Goal: Communication & Community: Participate in discussion

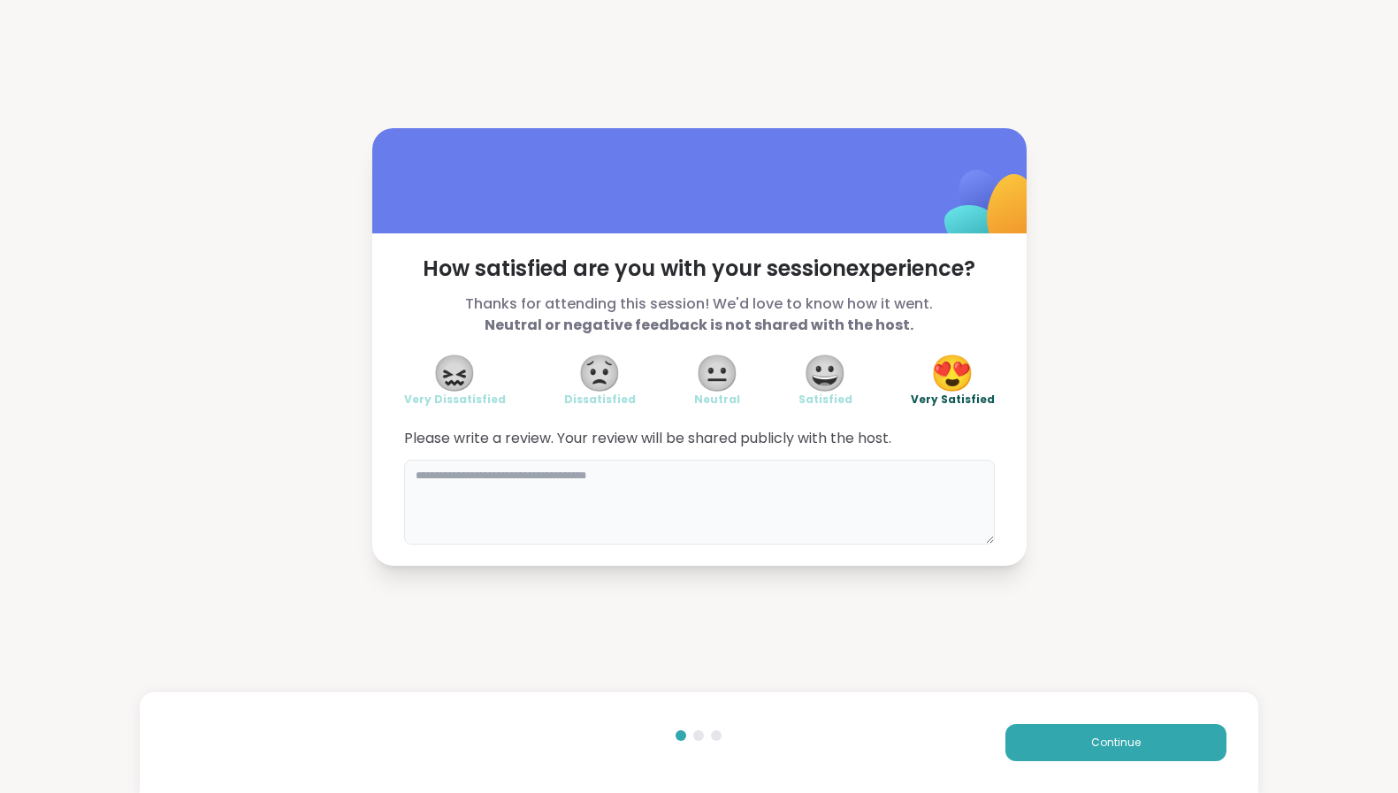
click at [799, 513] on textarea at bounding box center [699, 502] width 591 height 85
type textarea "**********"
click at [1109, 747] on span "Continue" at bounding box center [1116, 743] width 50 height 16
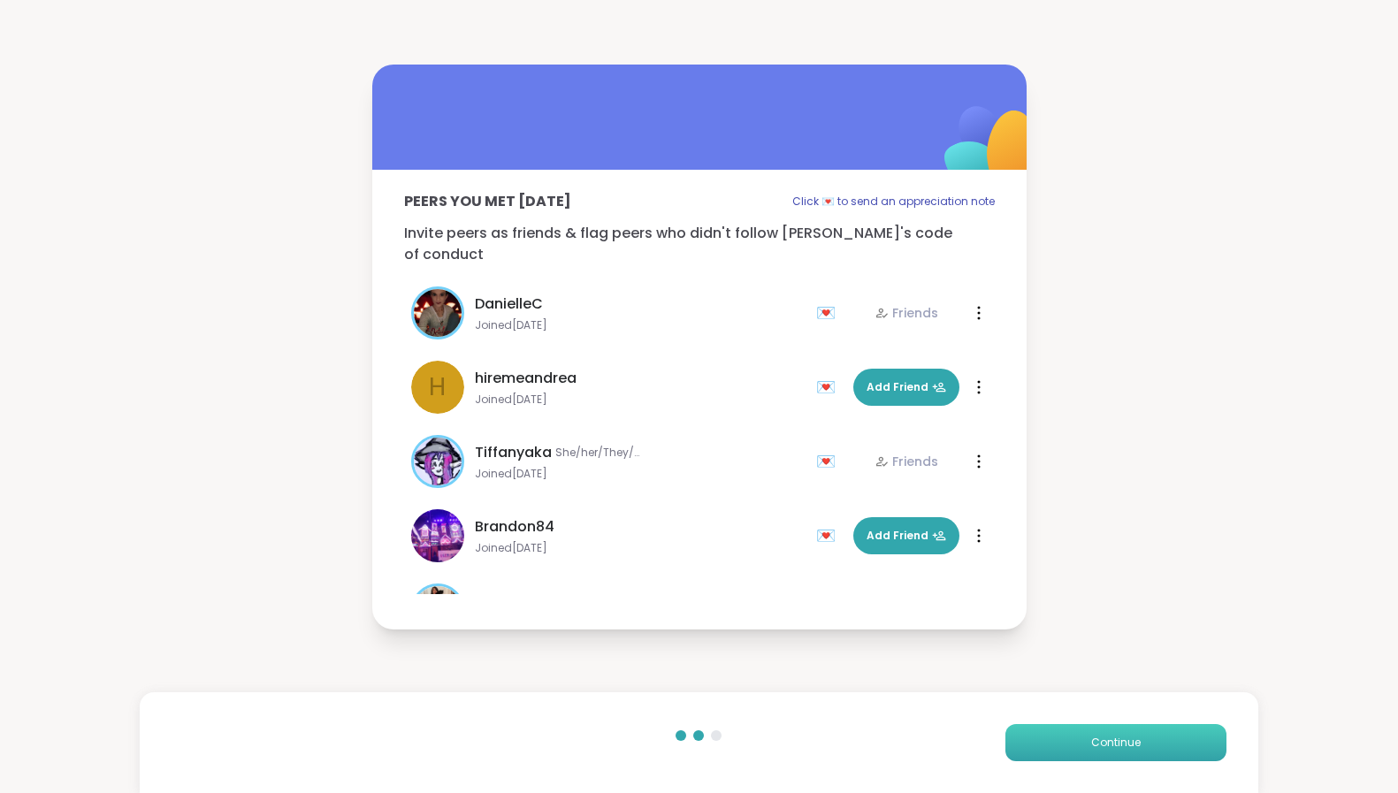
click at [1121, 737] on span "Continue" at bounding box center [1116, 743] width 50 height 16
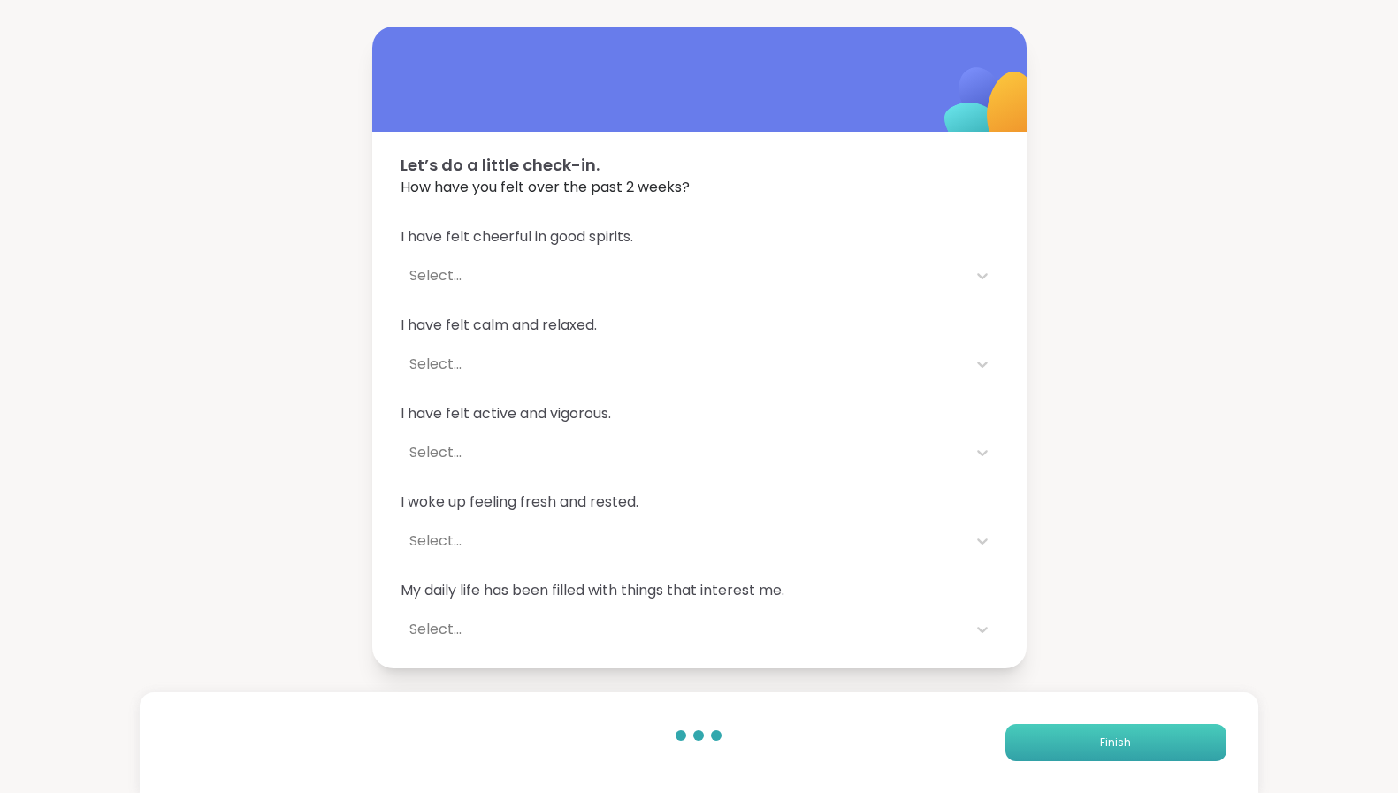
click at [1100, 743] on span "Finish" at bounding box center [1115, 743] width 31 height 16
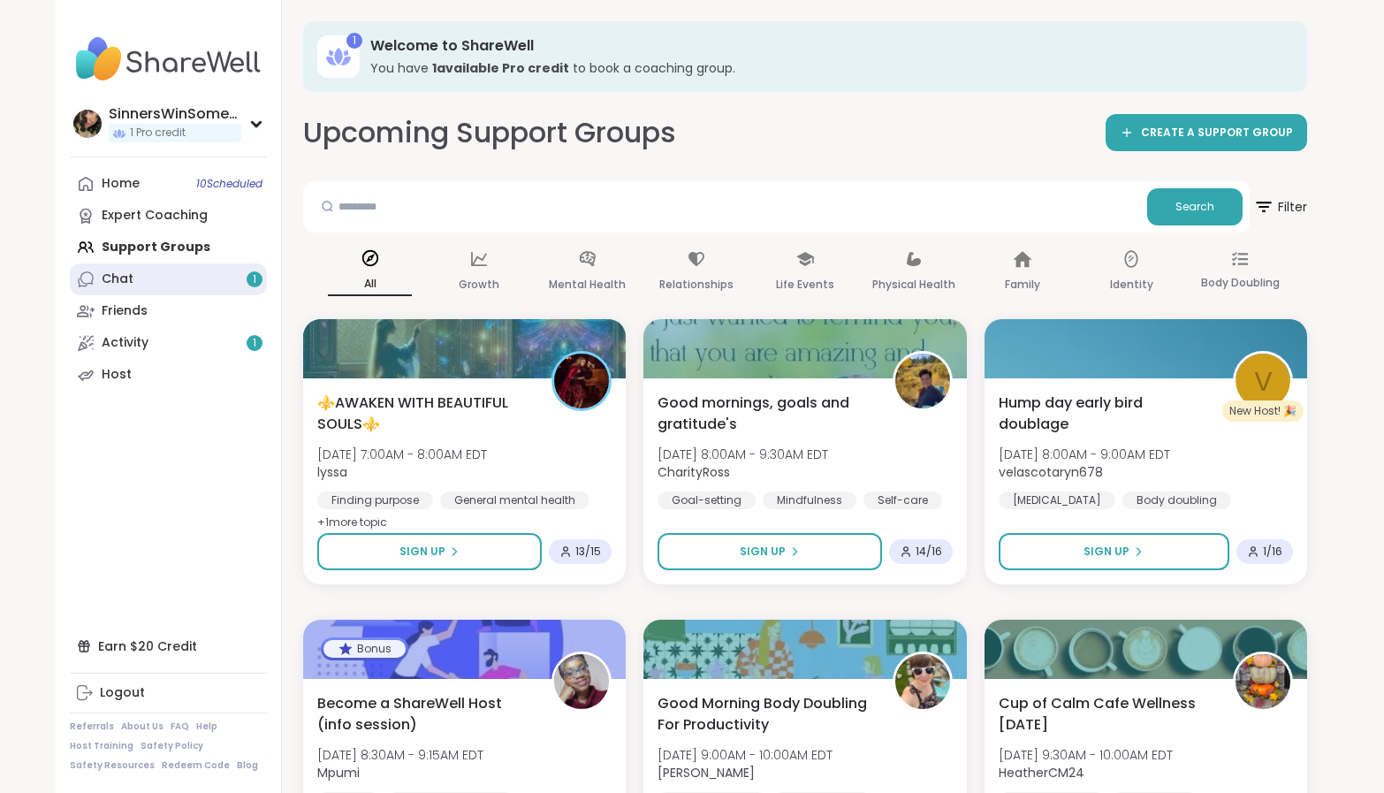
click at [157, 288] on link "Chat 1" at bounding box center [168, 279] width 197 height 32
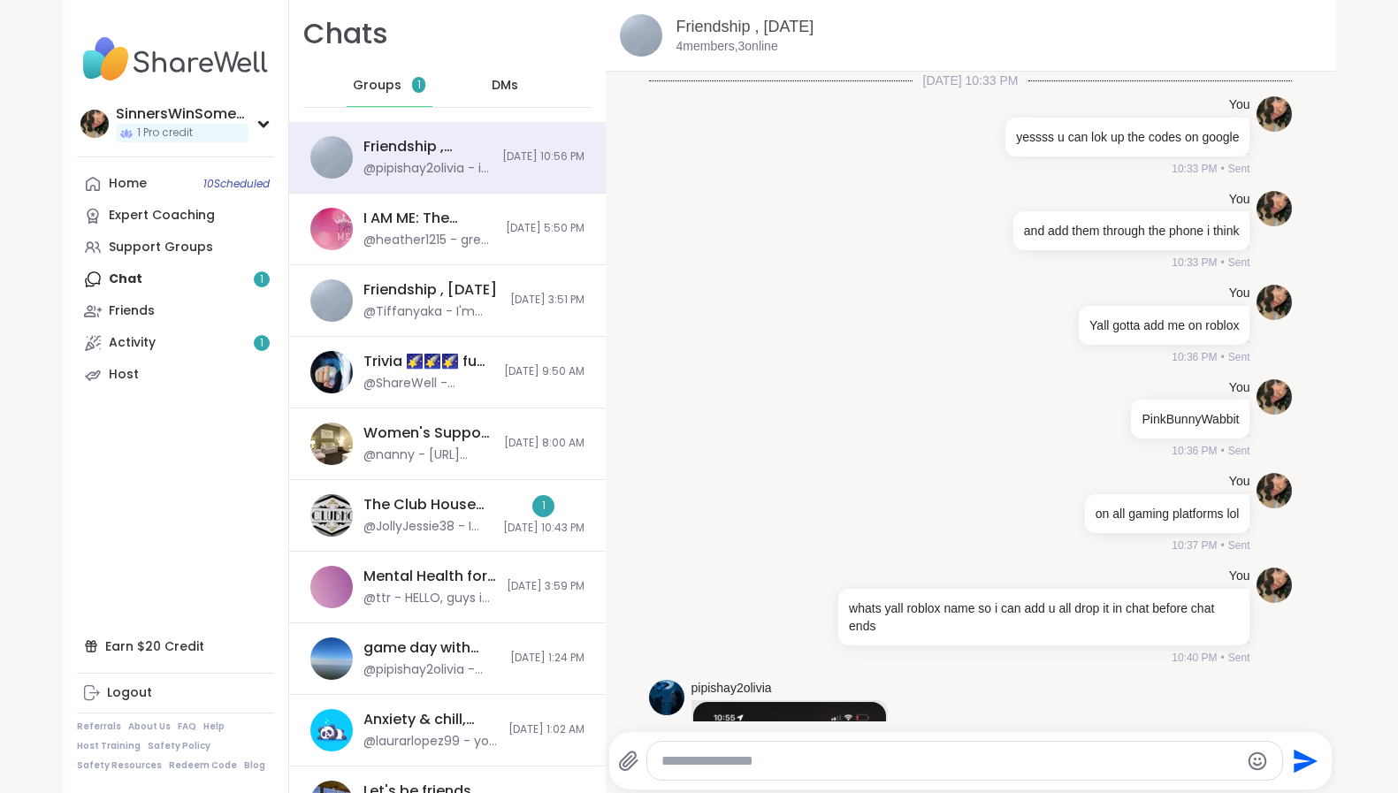
scroll to position [538, 0]
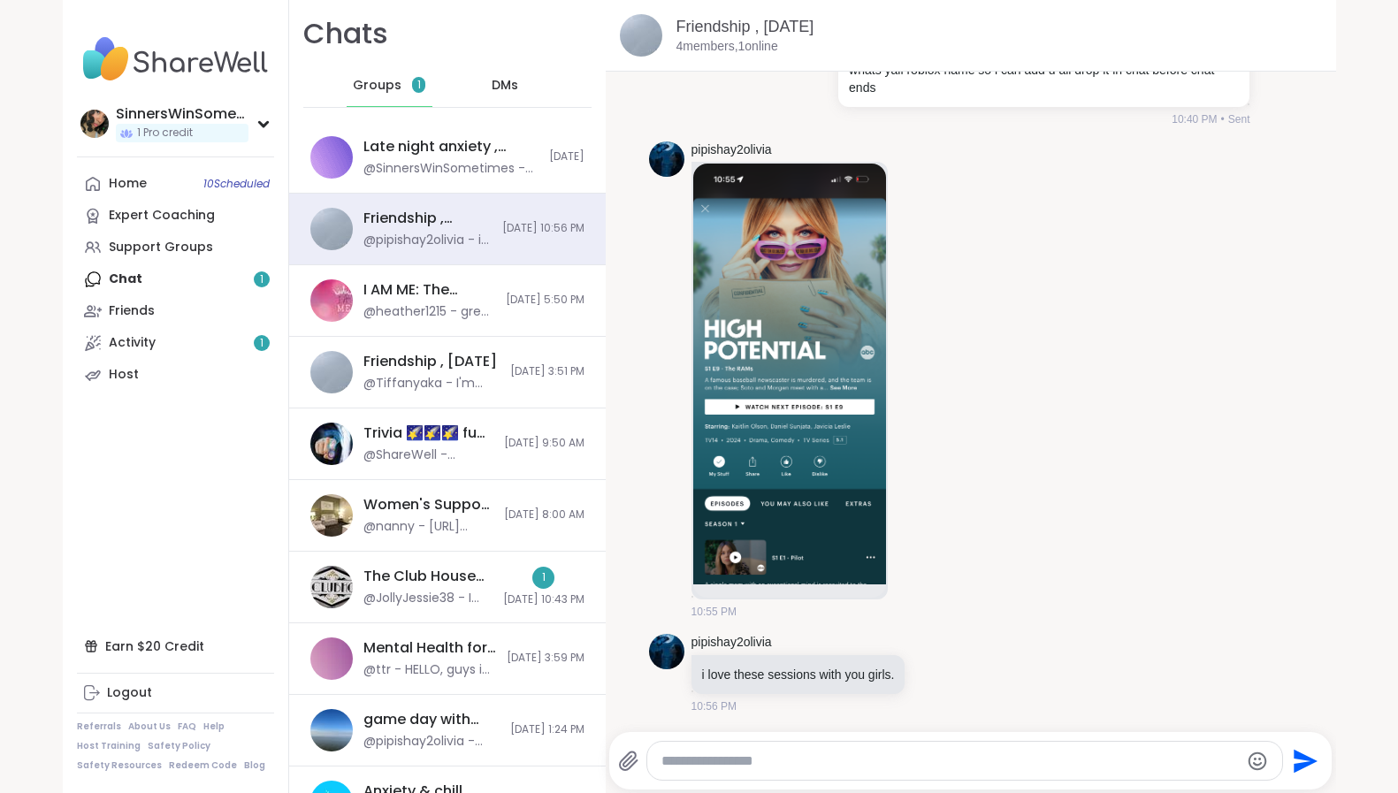
click at [374, 89] on span "Groups" at bounding box center [377, 86] width 49 height 18
click at [189, 165] on nav "SinnersWinSometimes 1 Pro credit Profile Membership Settings Help Home 10 Sched…" at bounding box center [176, 396] width 226 height 793
click at [183, 211] on div "Expert Coaching" at bounding box center [162, 216] width 106 height 18
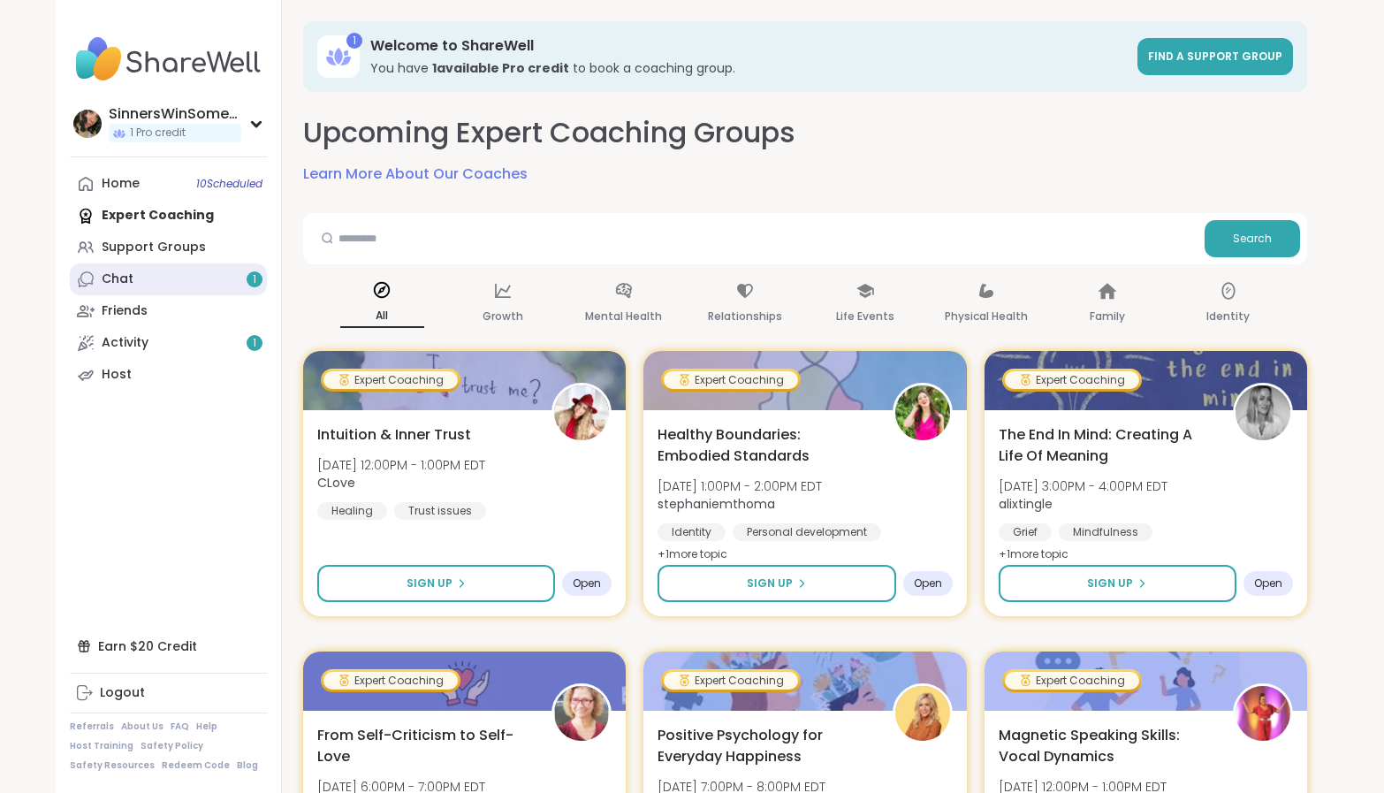
click at [176, 277] on link "Chat 1" at bounding box center [168, 279] width 197 height 32
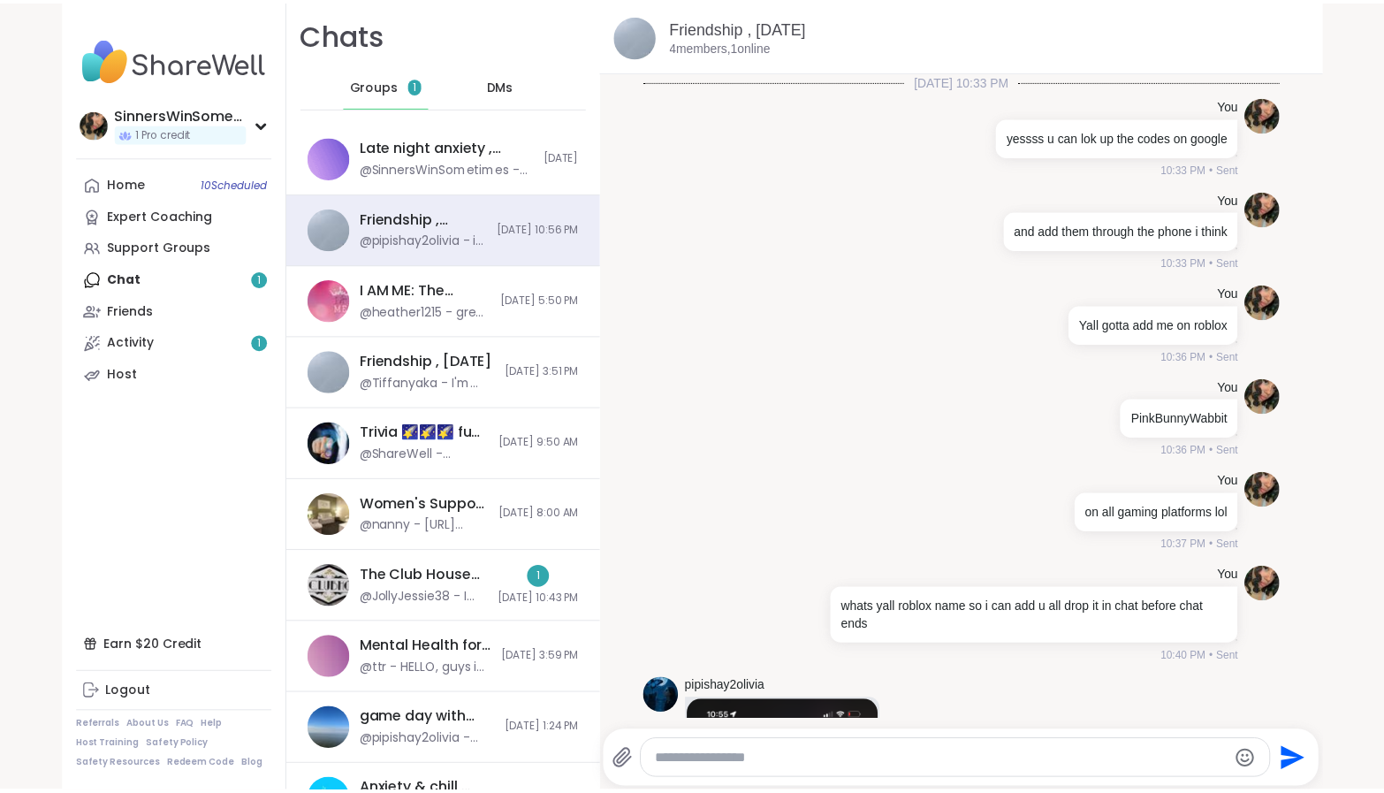
scroll to position [538, 0]
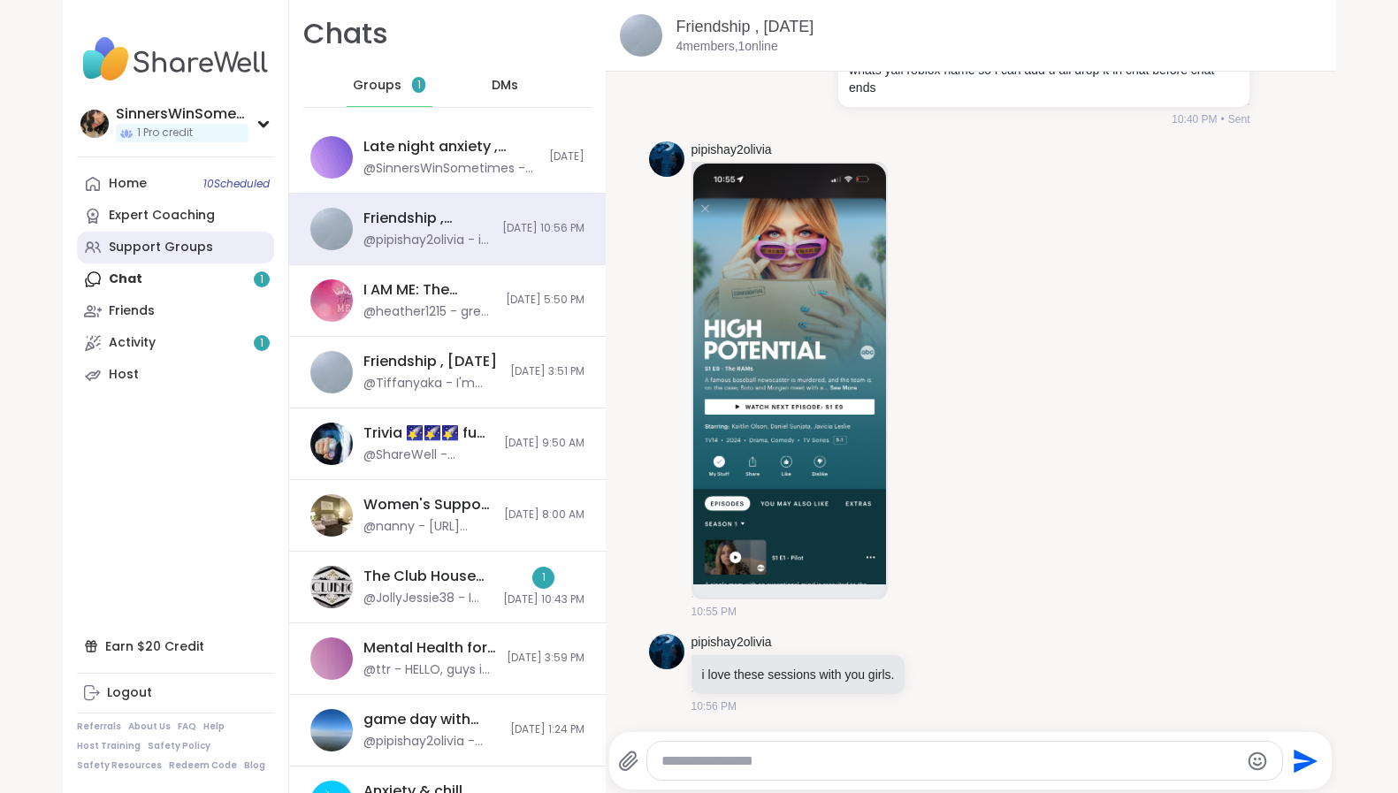
click at [199, 245] on div "Support Groups" at bounding box center [161, 248] width 104 height 18
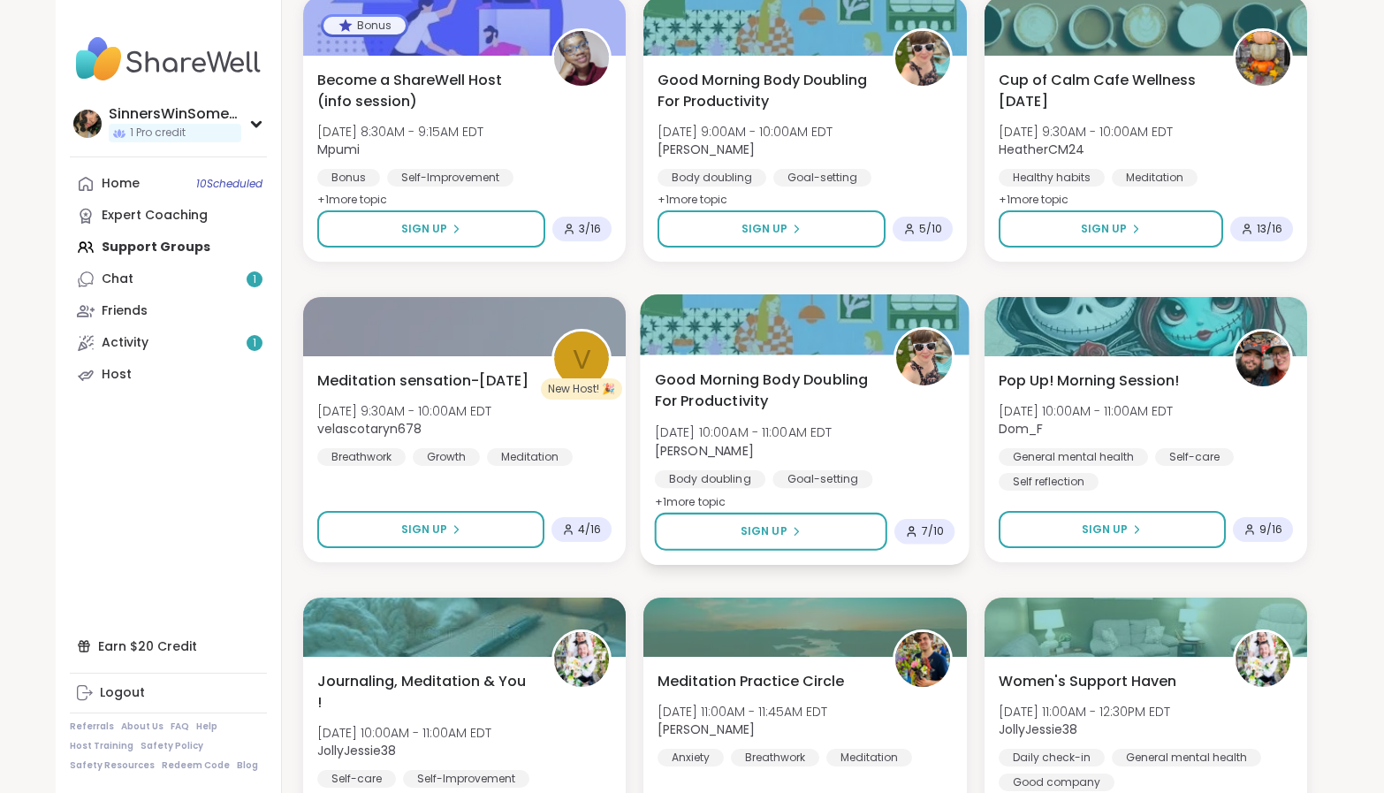
scroll to position [884, 0]
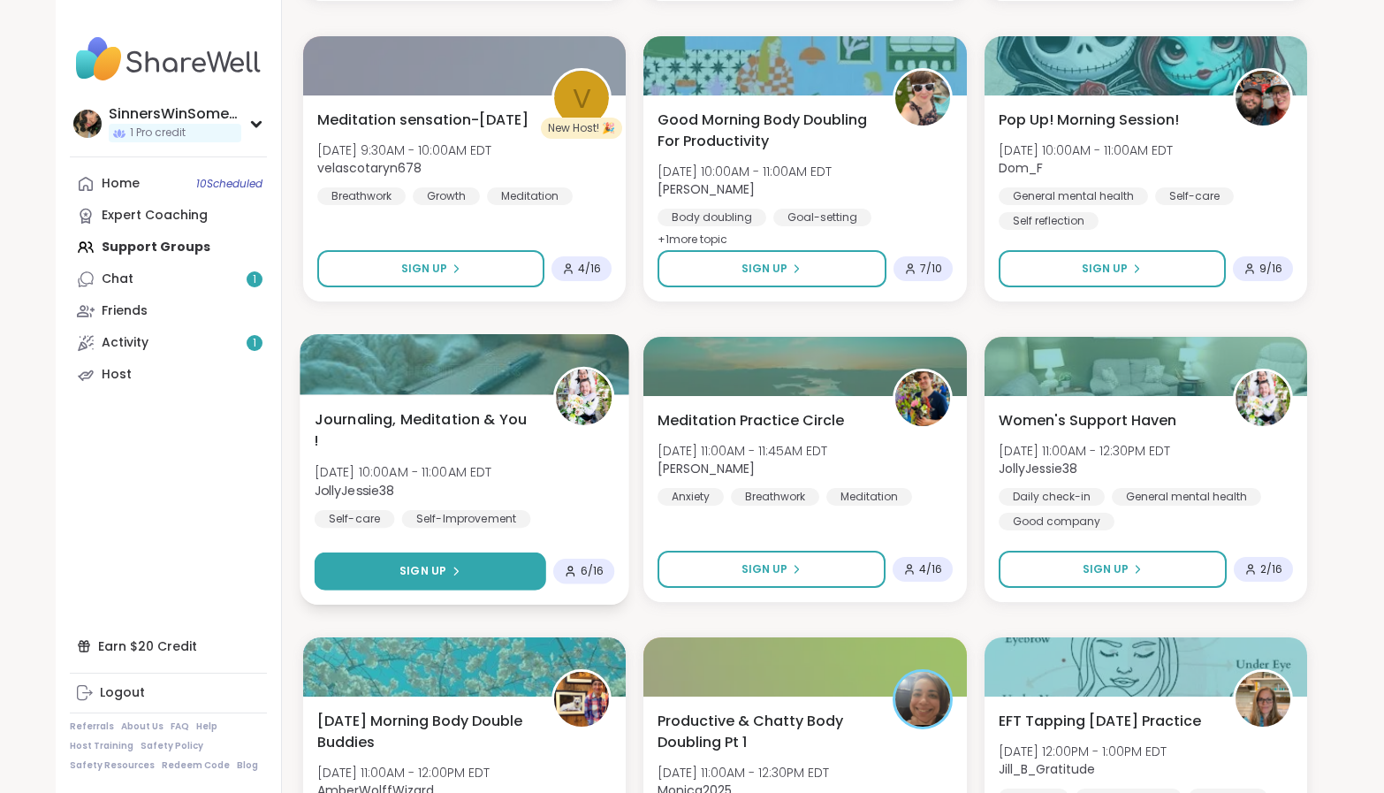
click at [519, 567] on button "Sign Up" at bounding box center [431, 572] width 232 height 38
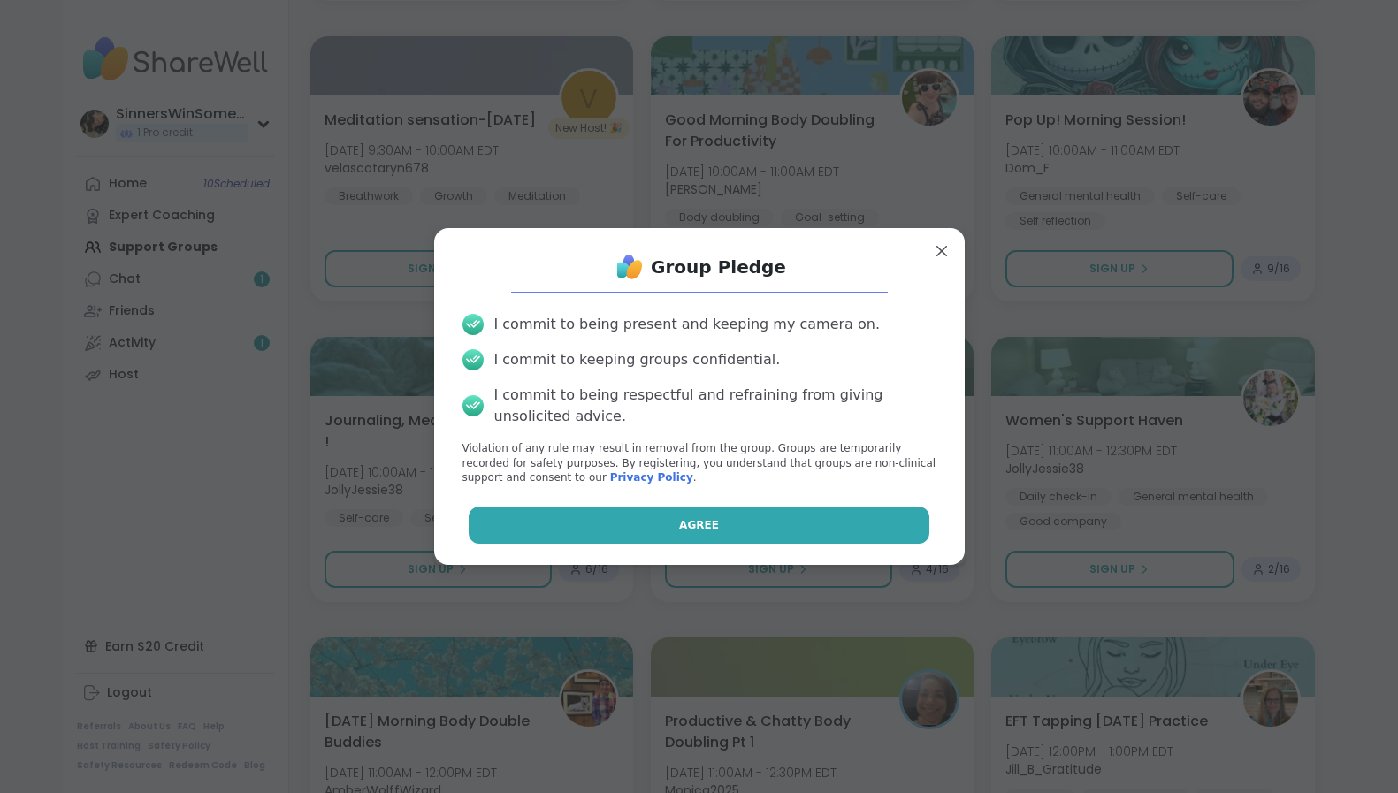
click at [682, 535] on button "Agree" at bounding box center [699, 525] width 461 height 37
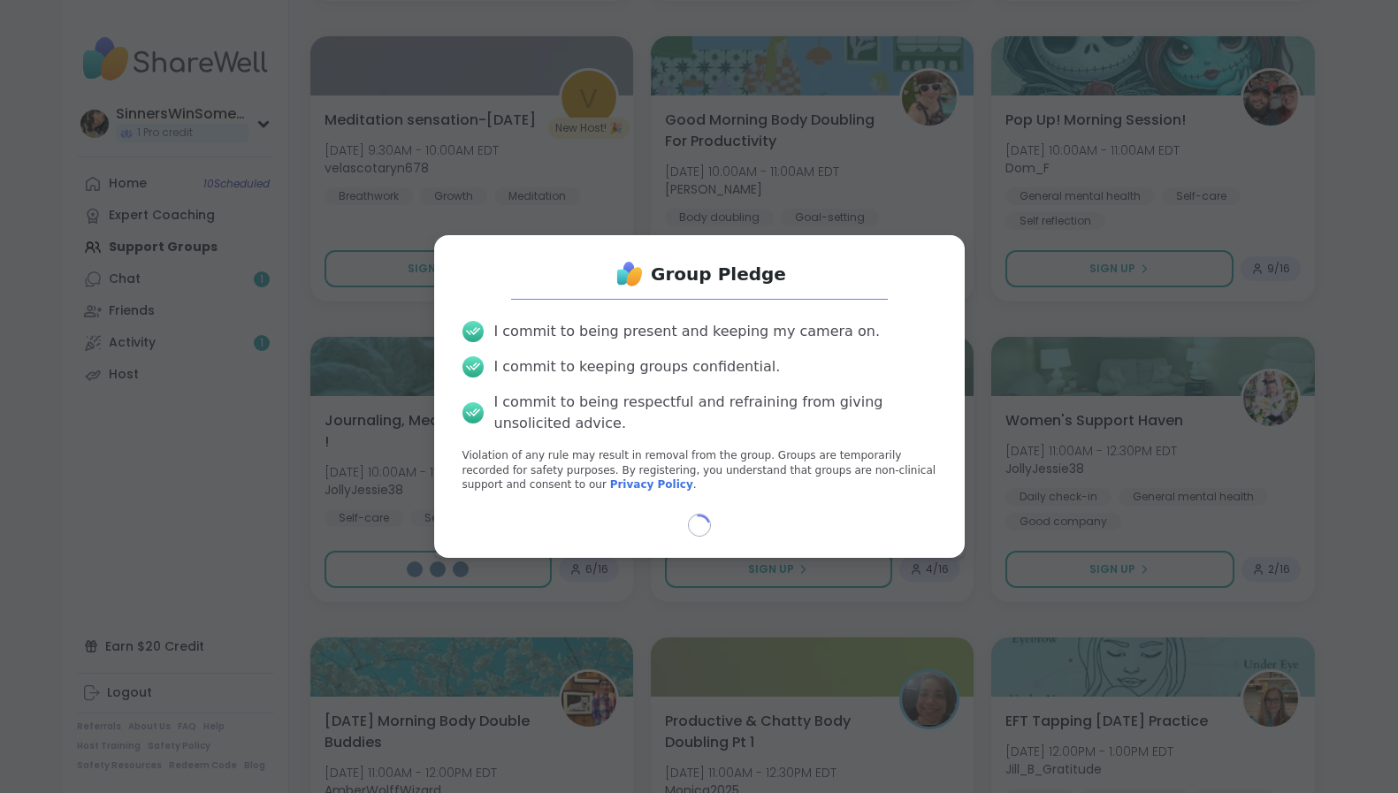
select select "**"
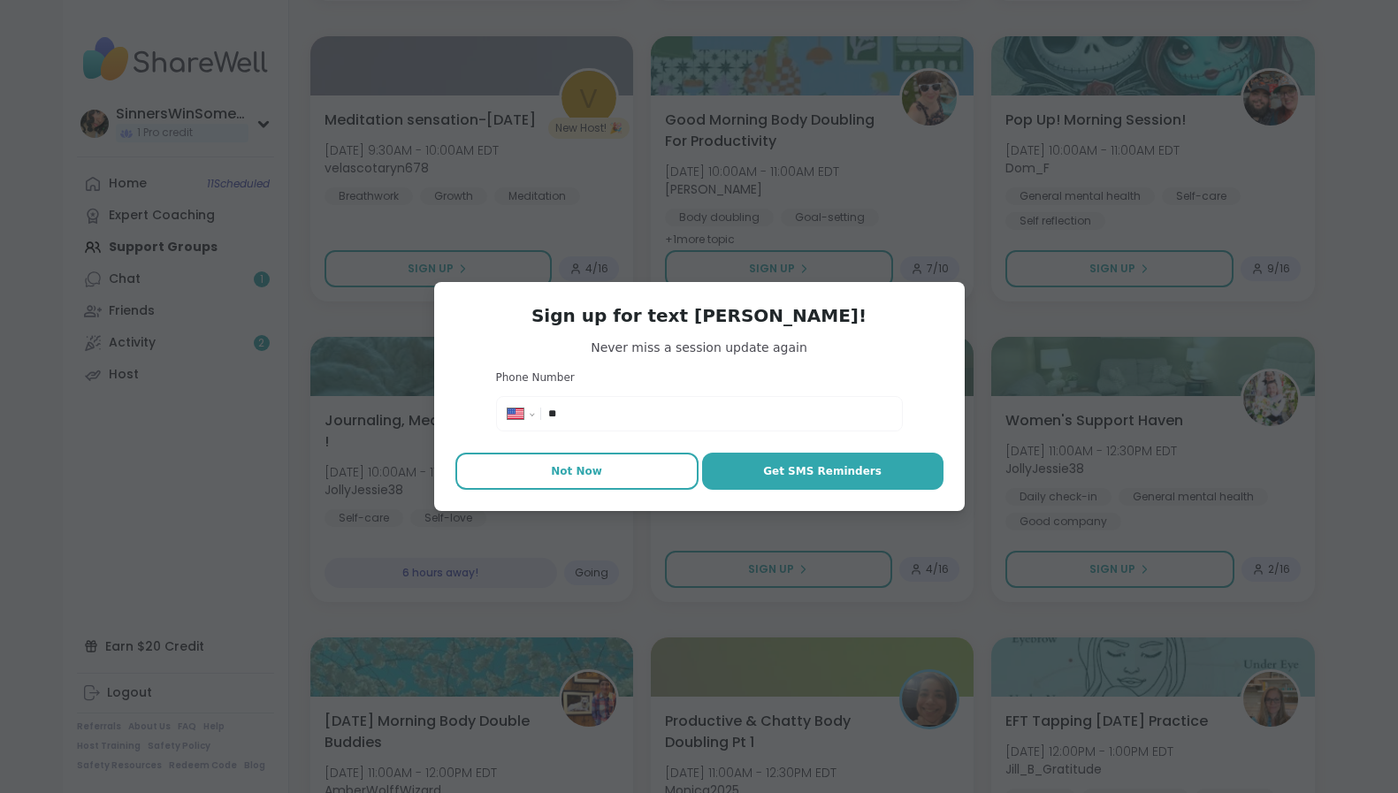
click at [579, 478] on span "Not Now" at bounding box center [576, 471] width 51 height 16
type textarea "*"
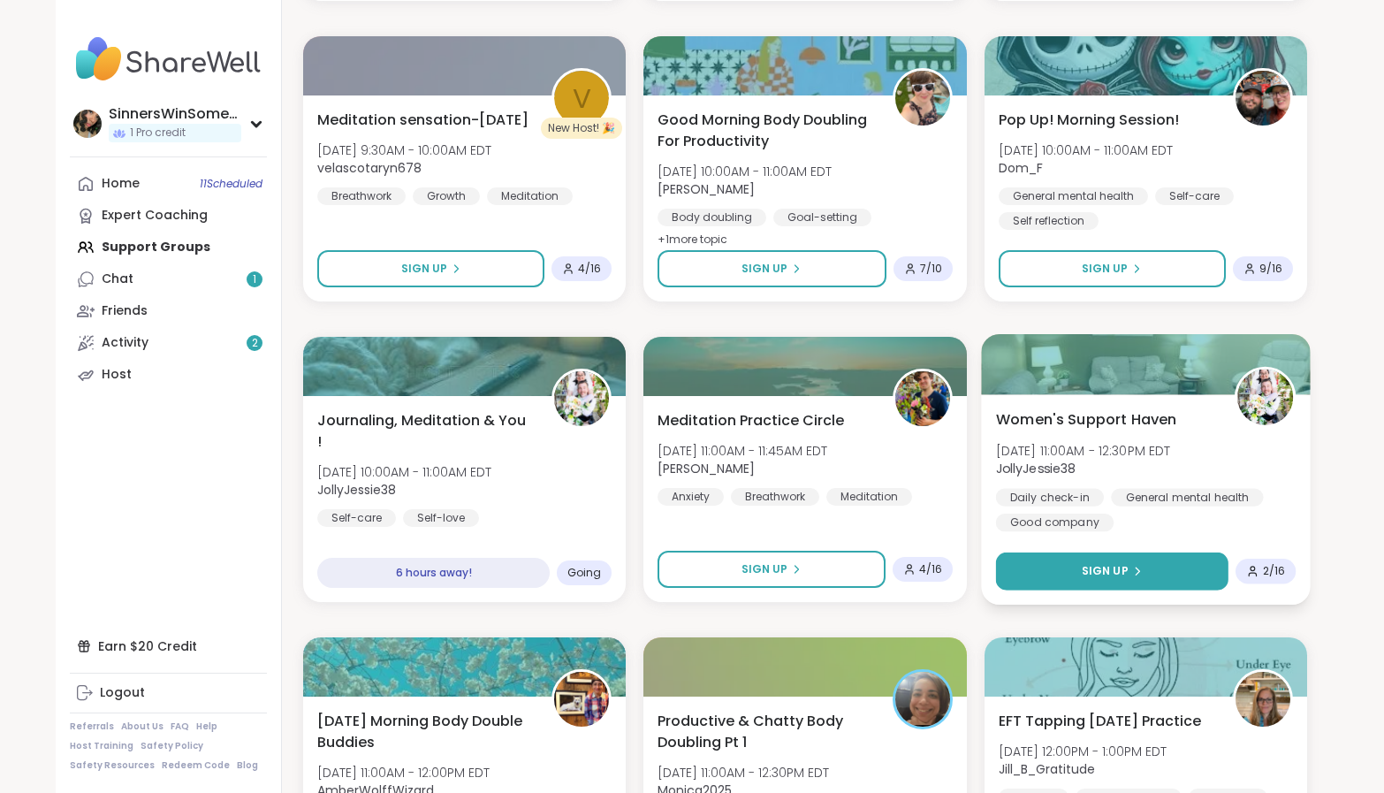
click at [1132, 571] on icon at bounding box center [1137, 571] width 11 height 11
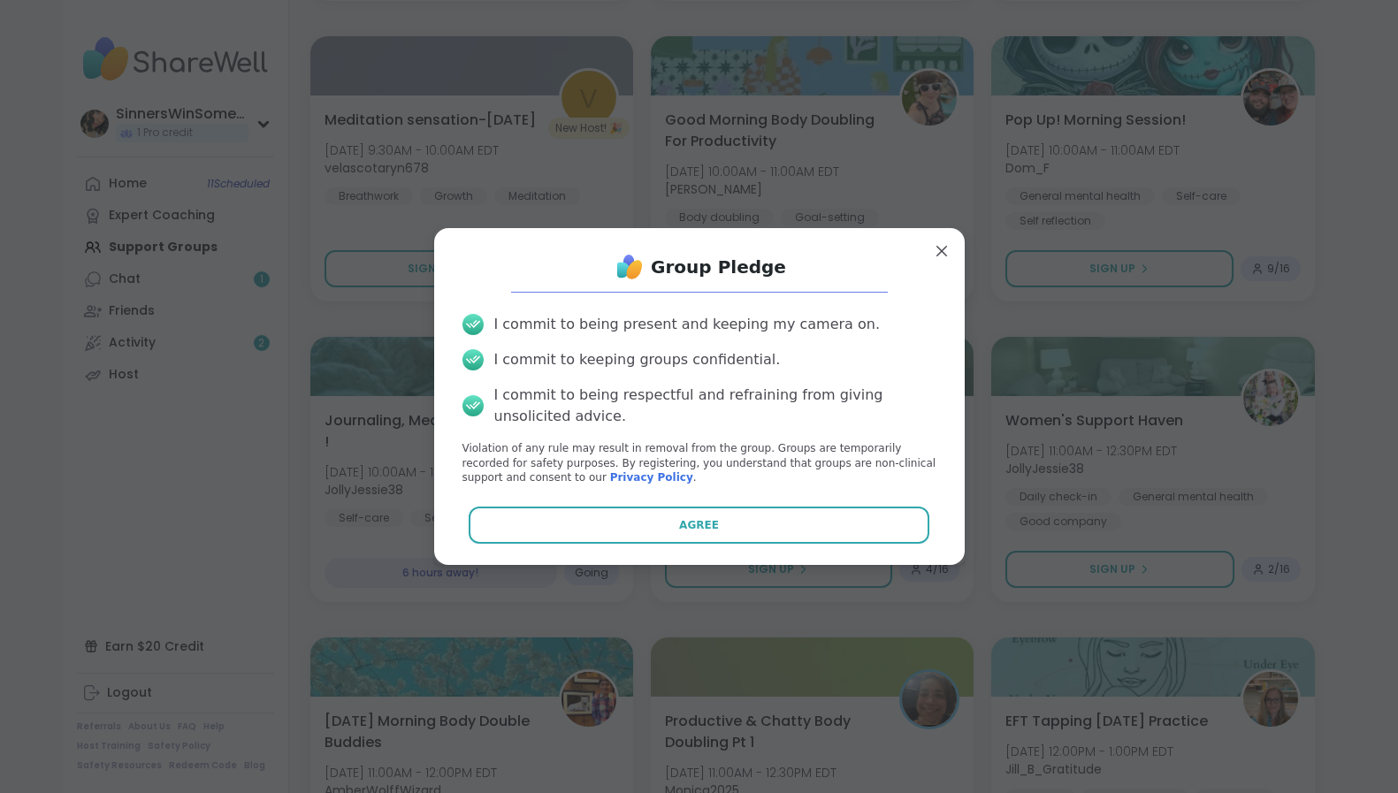
click at [786, 534] on button "Agree" at bounding box center [699, 525] width 461 height 37
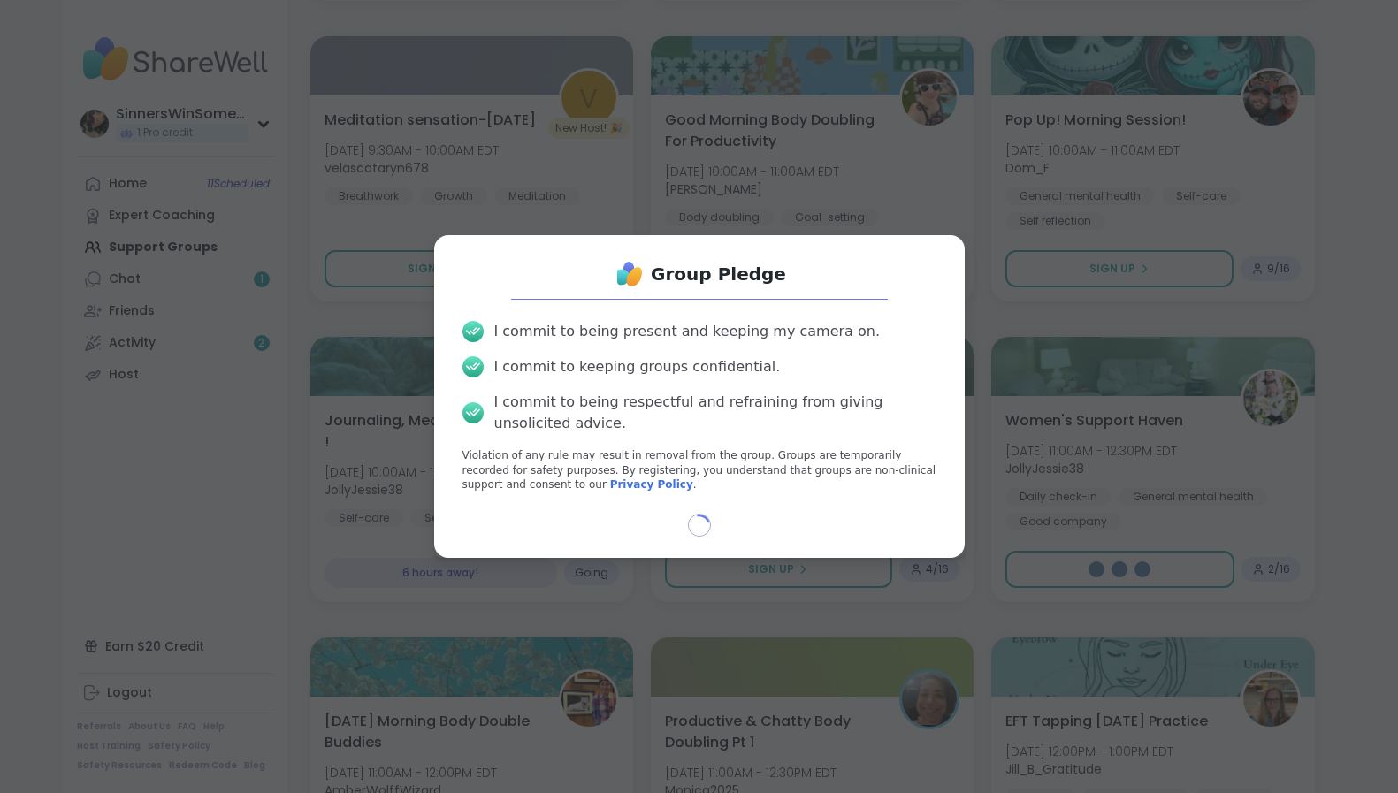
select select "**"
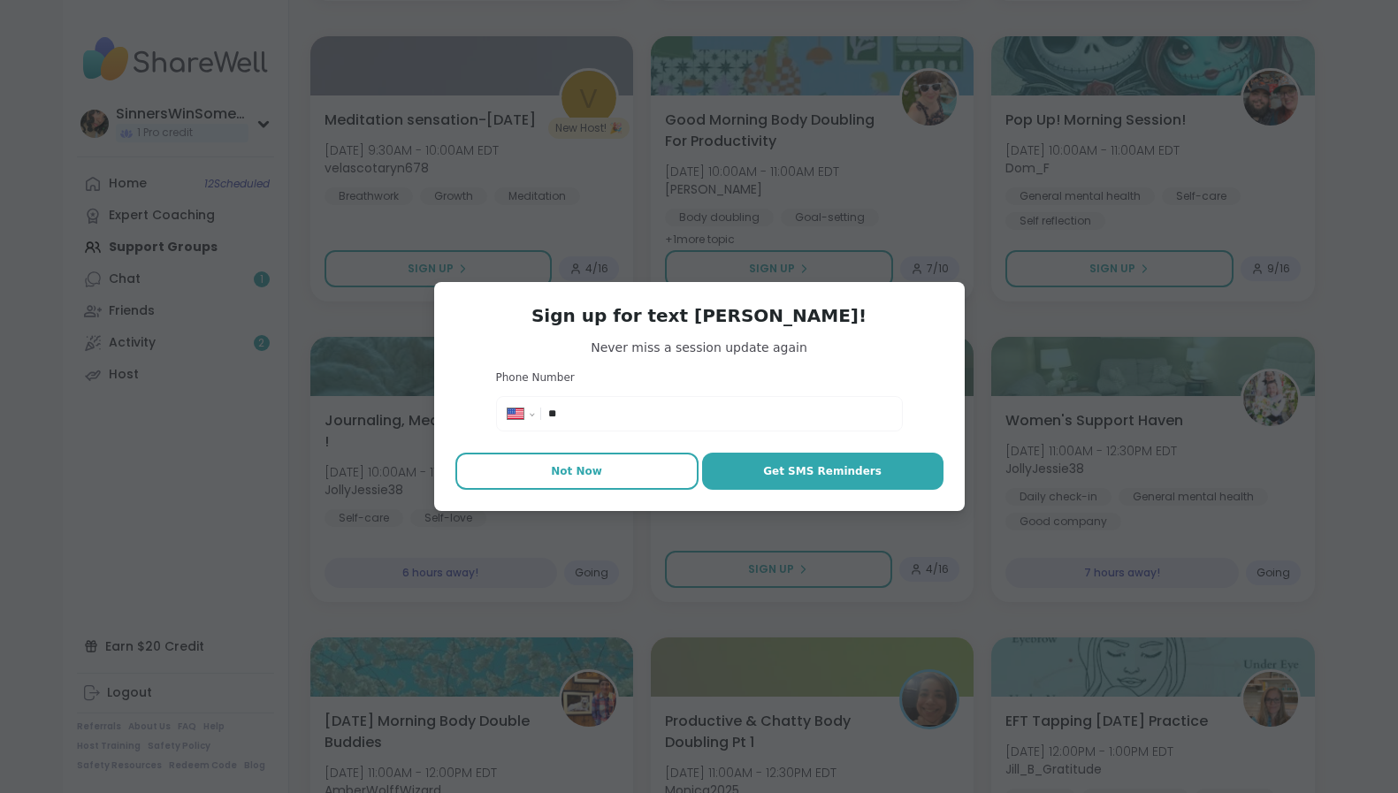
click at [611, 484] on button "Not Now" at bounding box center [576, 471] width 243 height 37
type textarea "*"
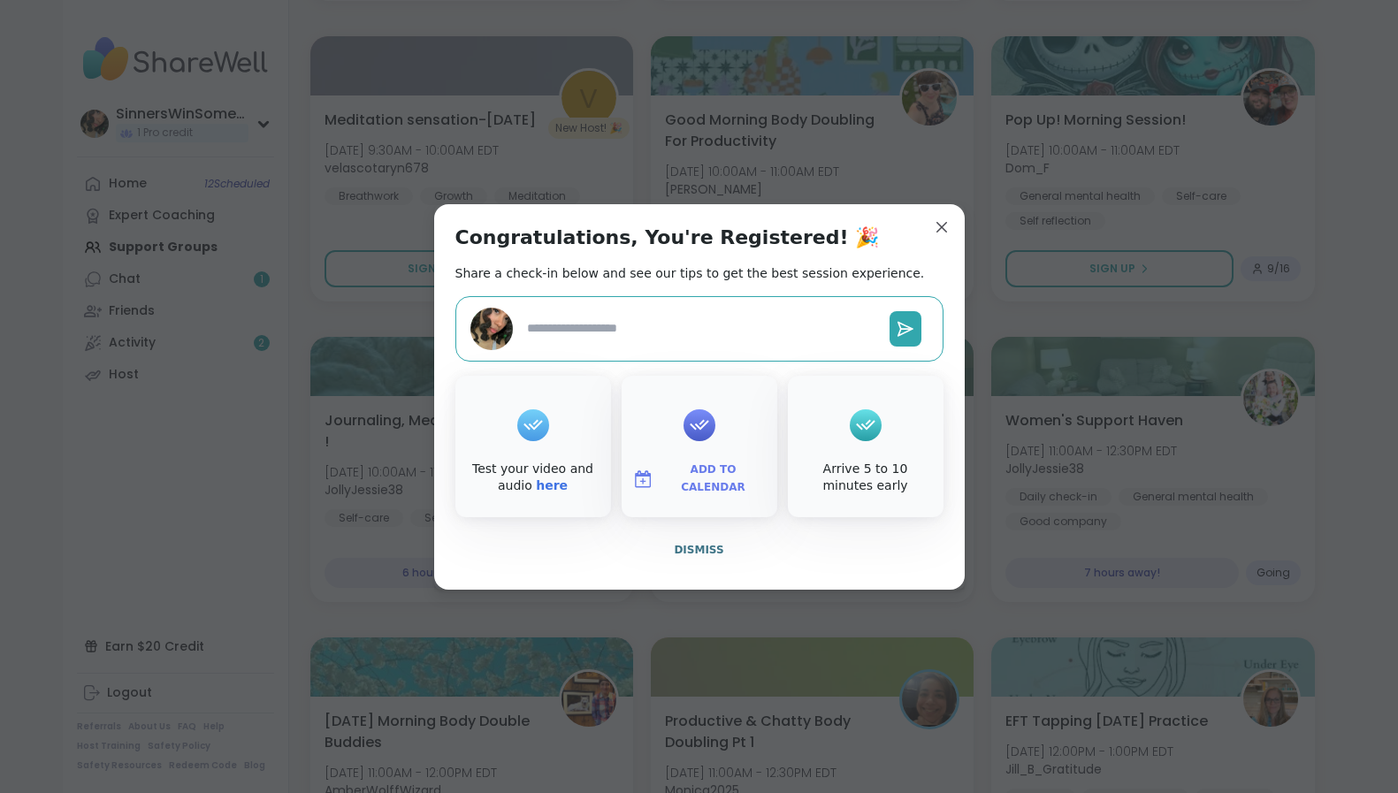
click at [918, 213] on div "Congratulations, You're Registered! 🎉 Share a check-in below and see our tips t…" at bounding box center [699, 396] width 530 height 385
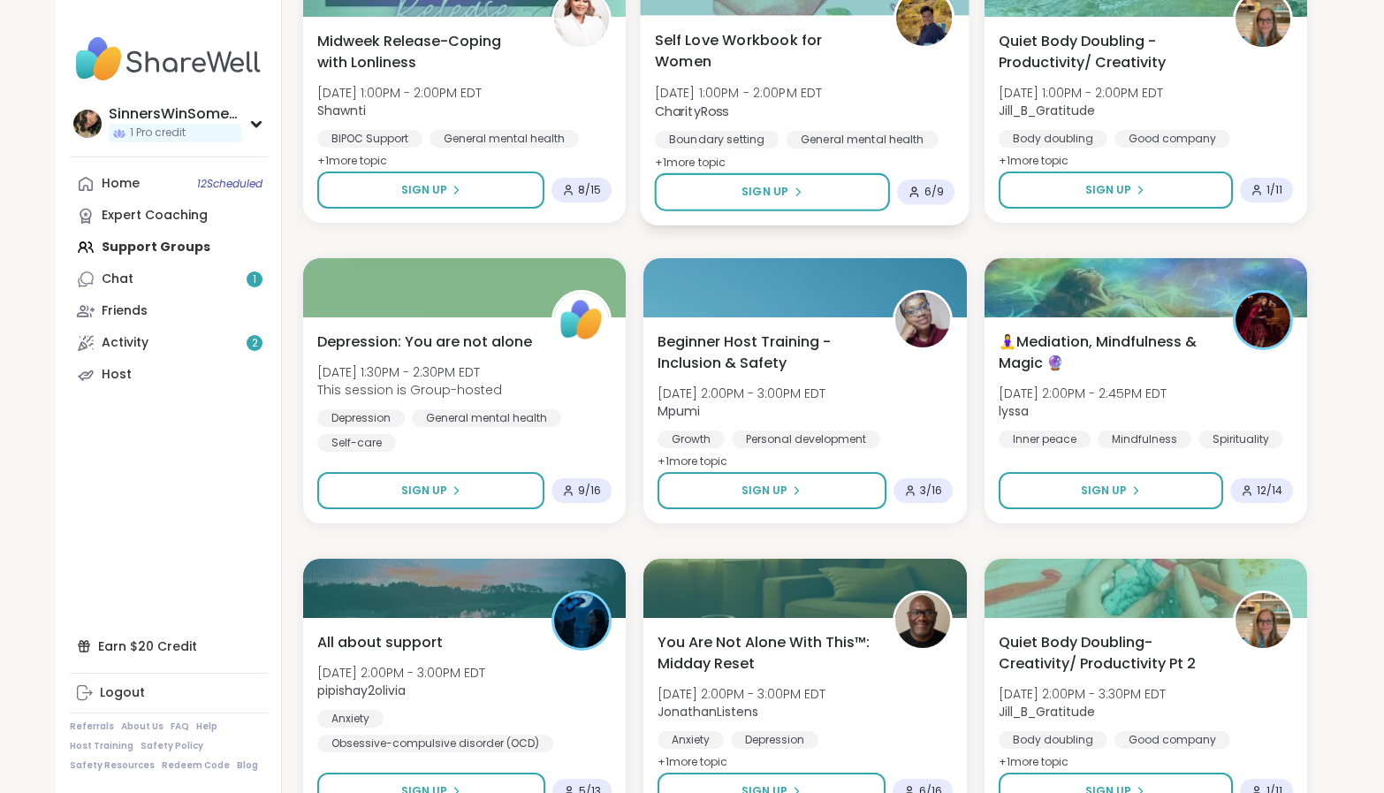
scroll to position [2358, 0]
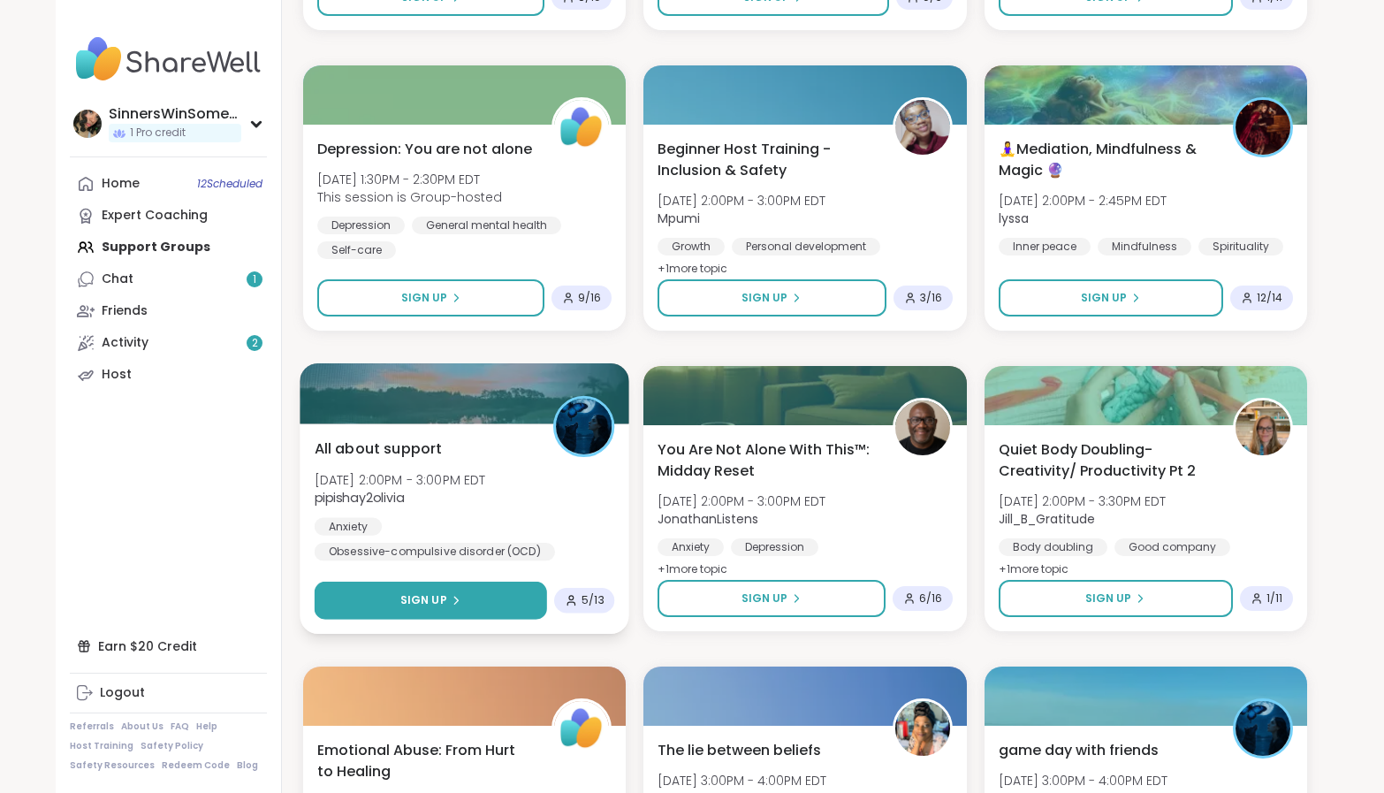
click at [511, 600] on button "Sign Up" at bounding box center [431, 601] width 232 height 38
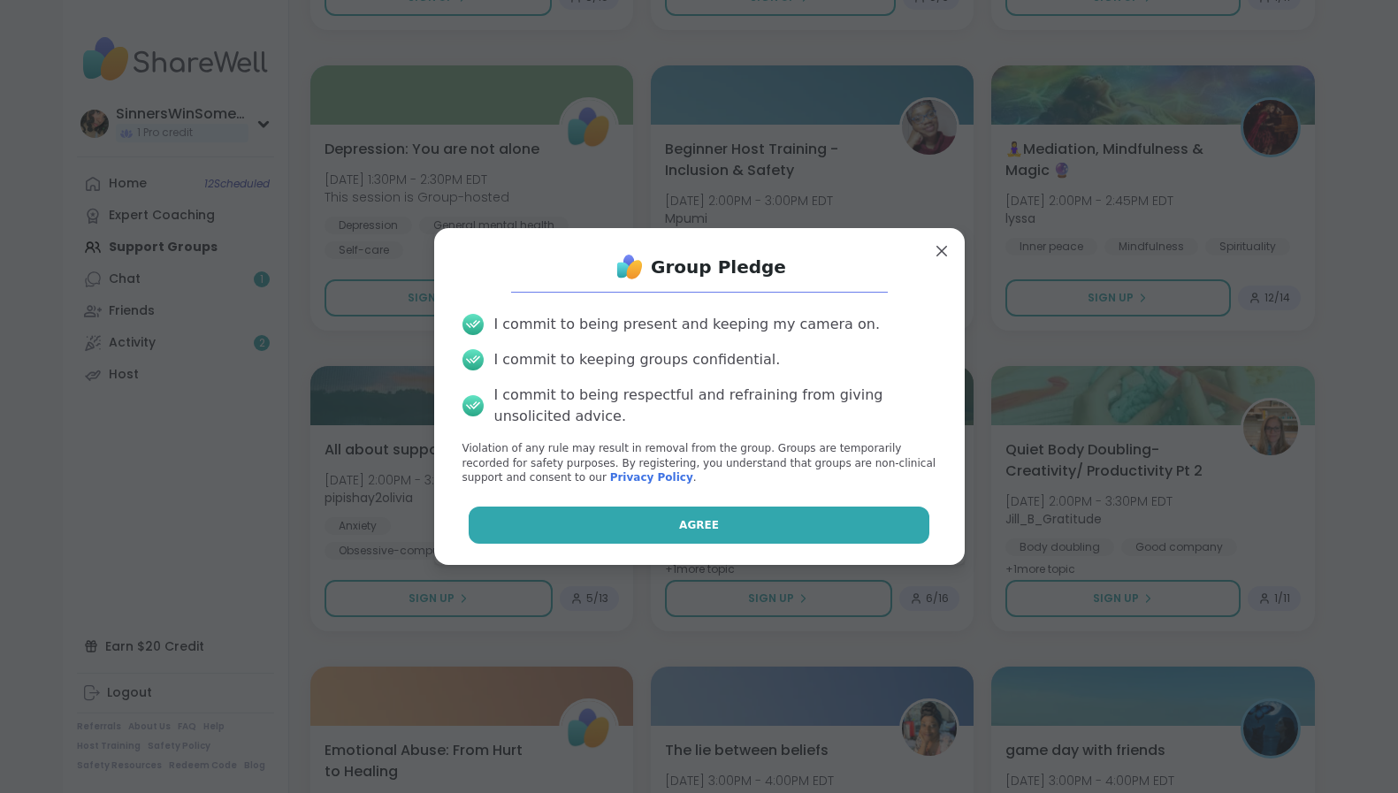
click at [749, 523] on button "Agree" at bounding box center [699, 525] width 461 height 37
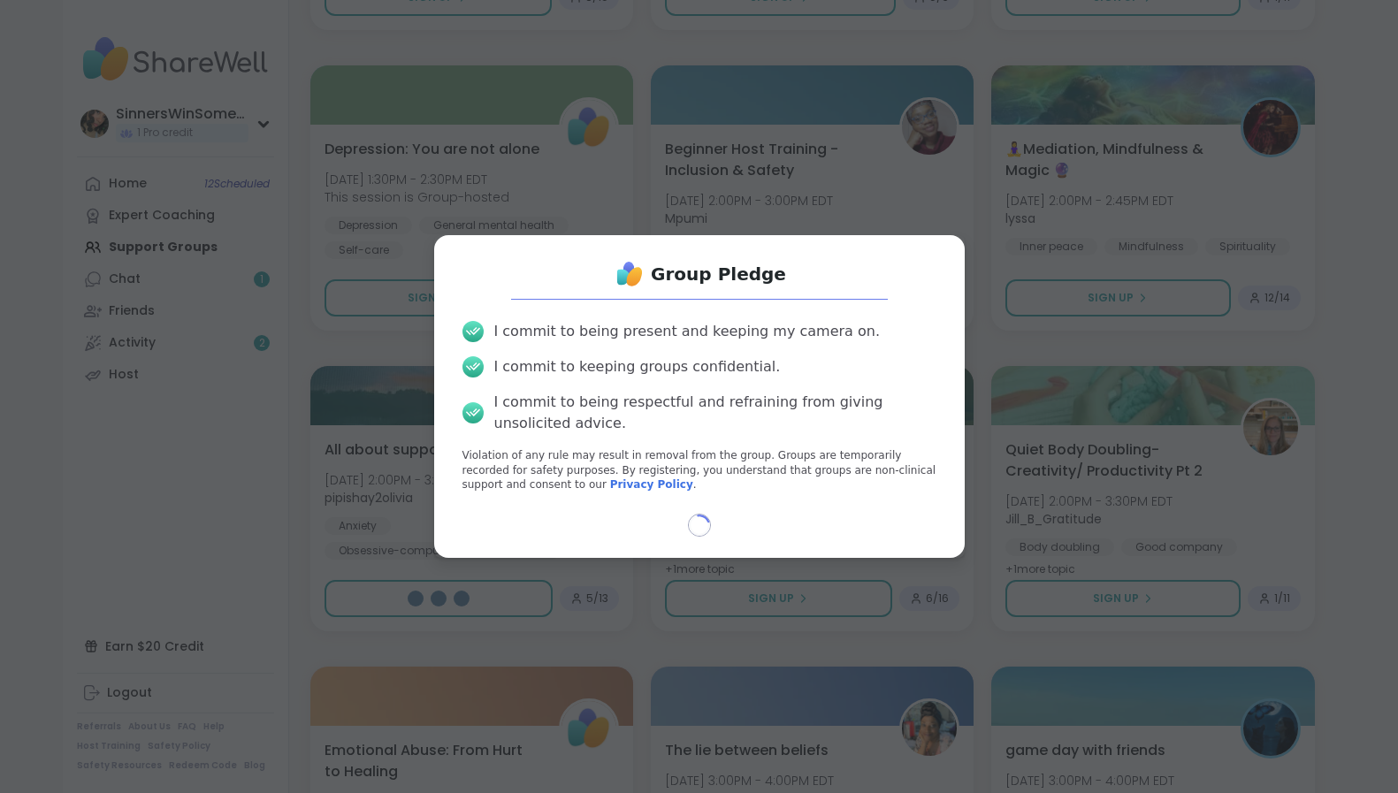
select select "**"
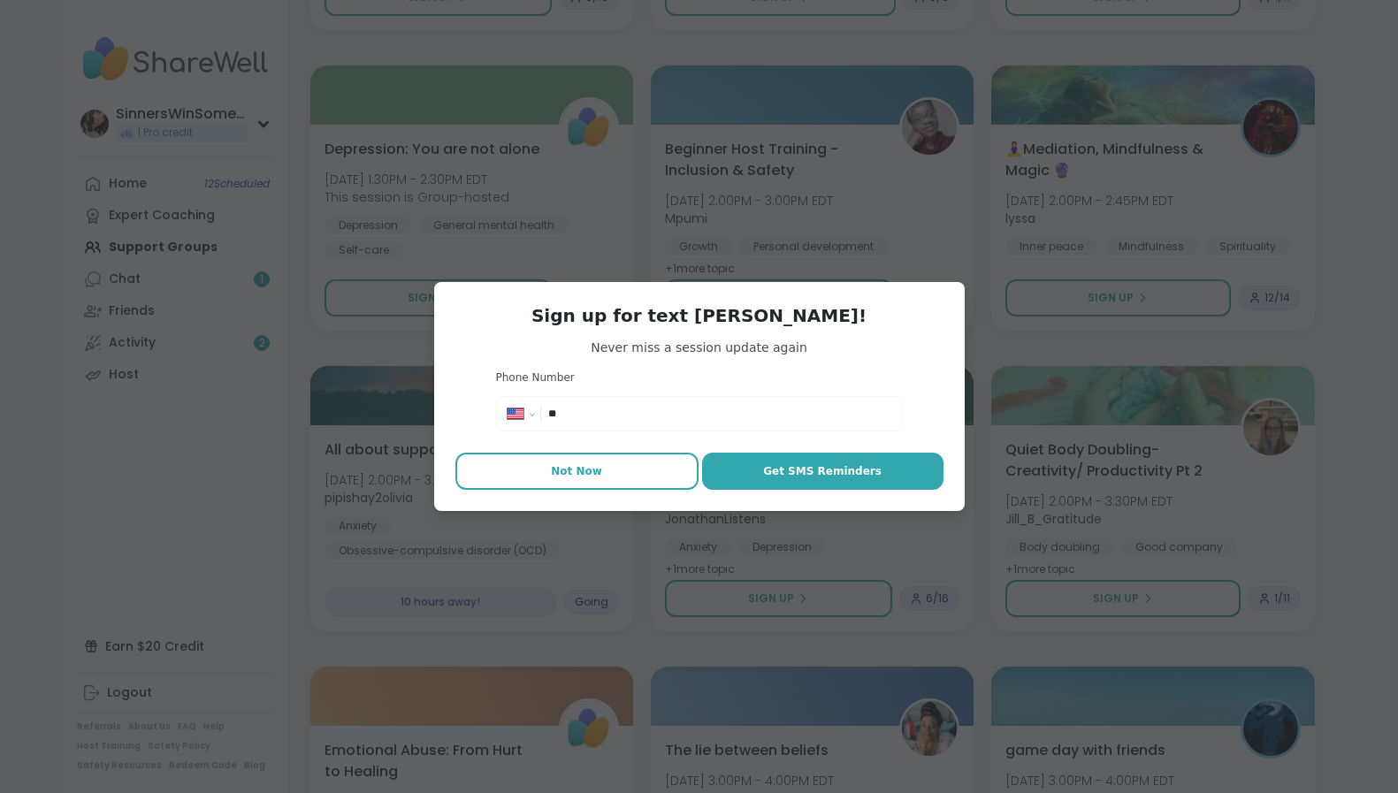
click at [625, 465] on button "Not Now" at bounding box center [576, 471] width 243 height 37
type textarea "*"
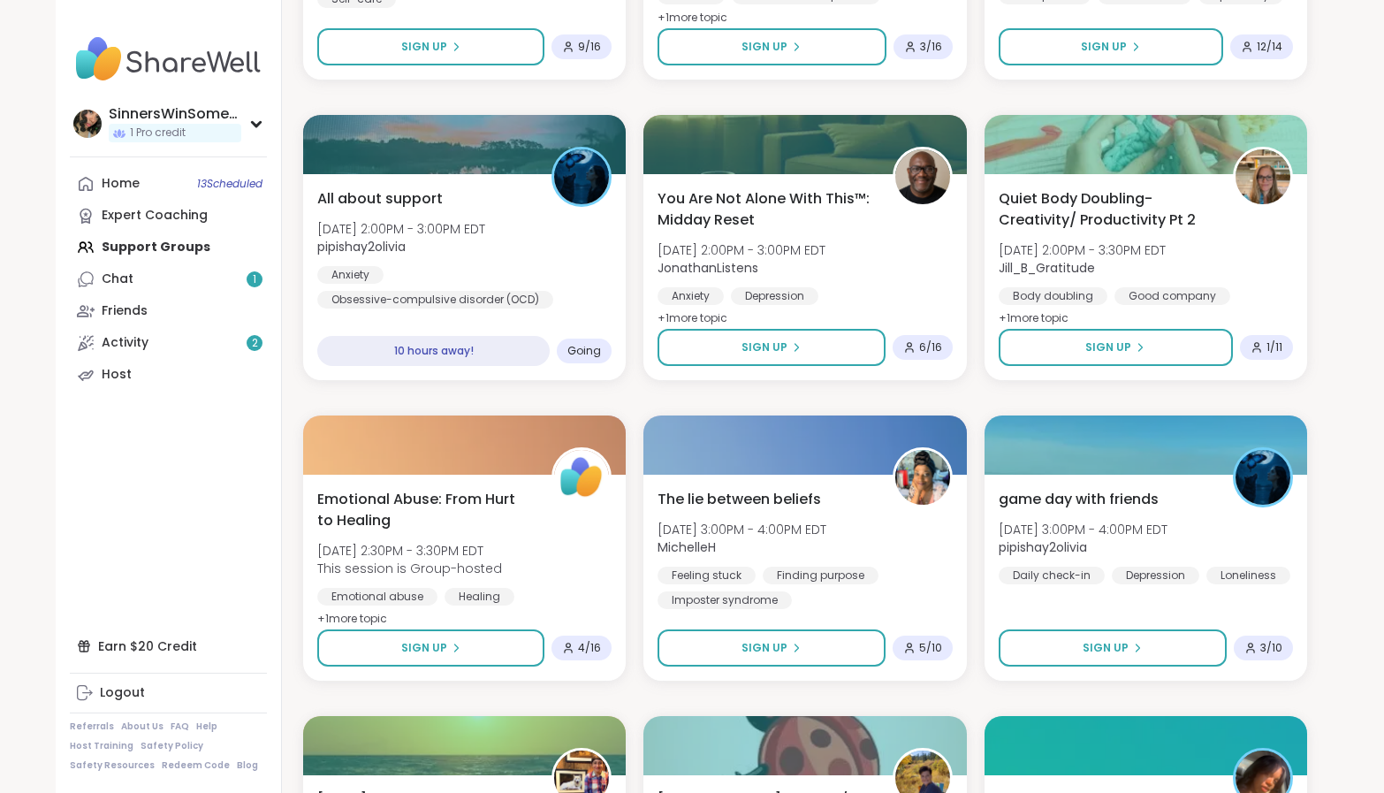
scroll to position [2652, 0]
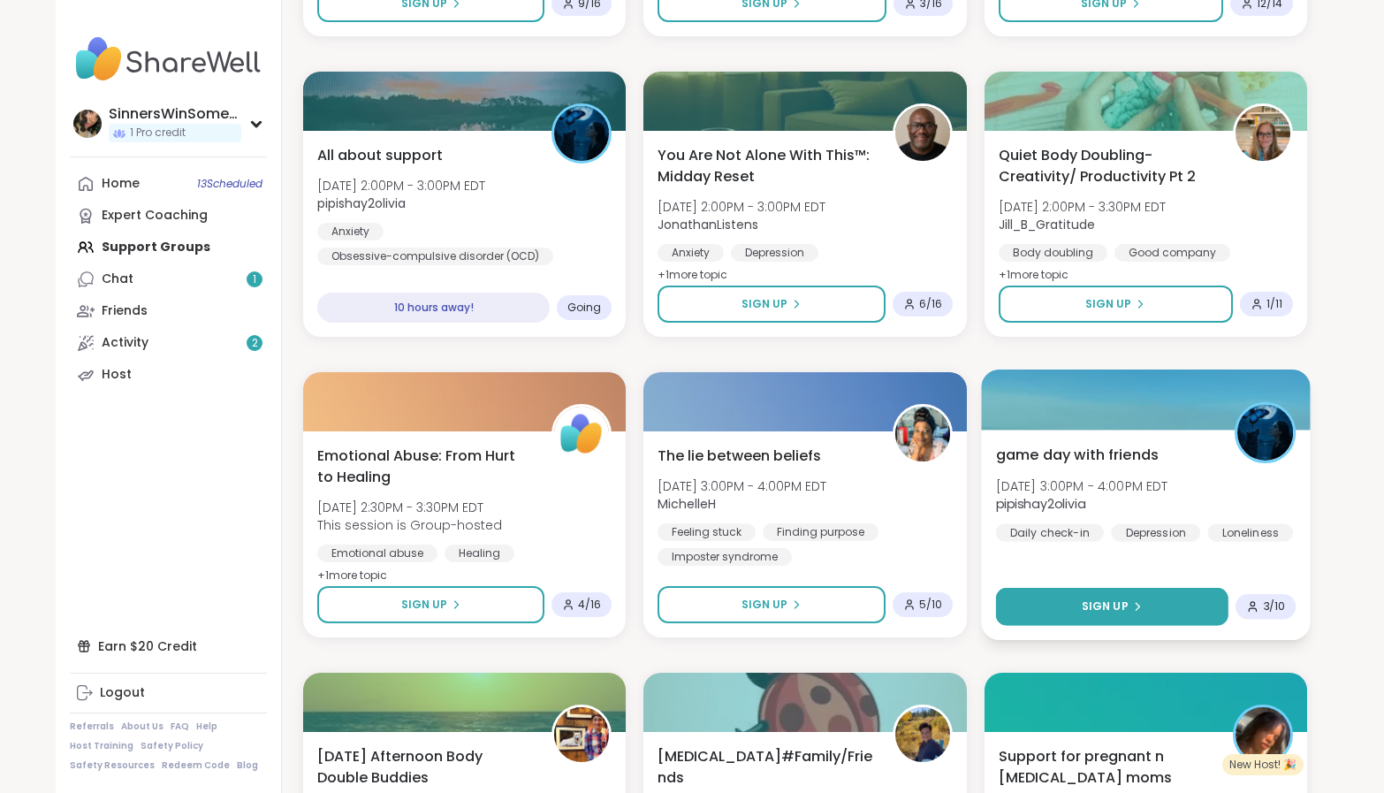
click at [1071, 603] on button "Sign Up" at bounding box center [1111, 607] width 233 height 38
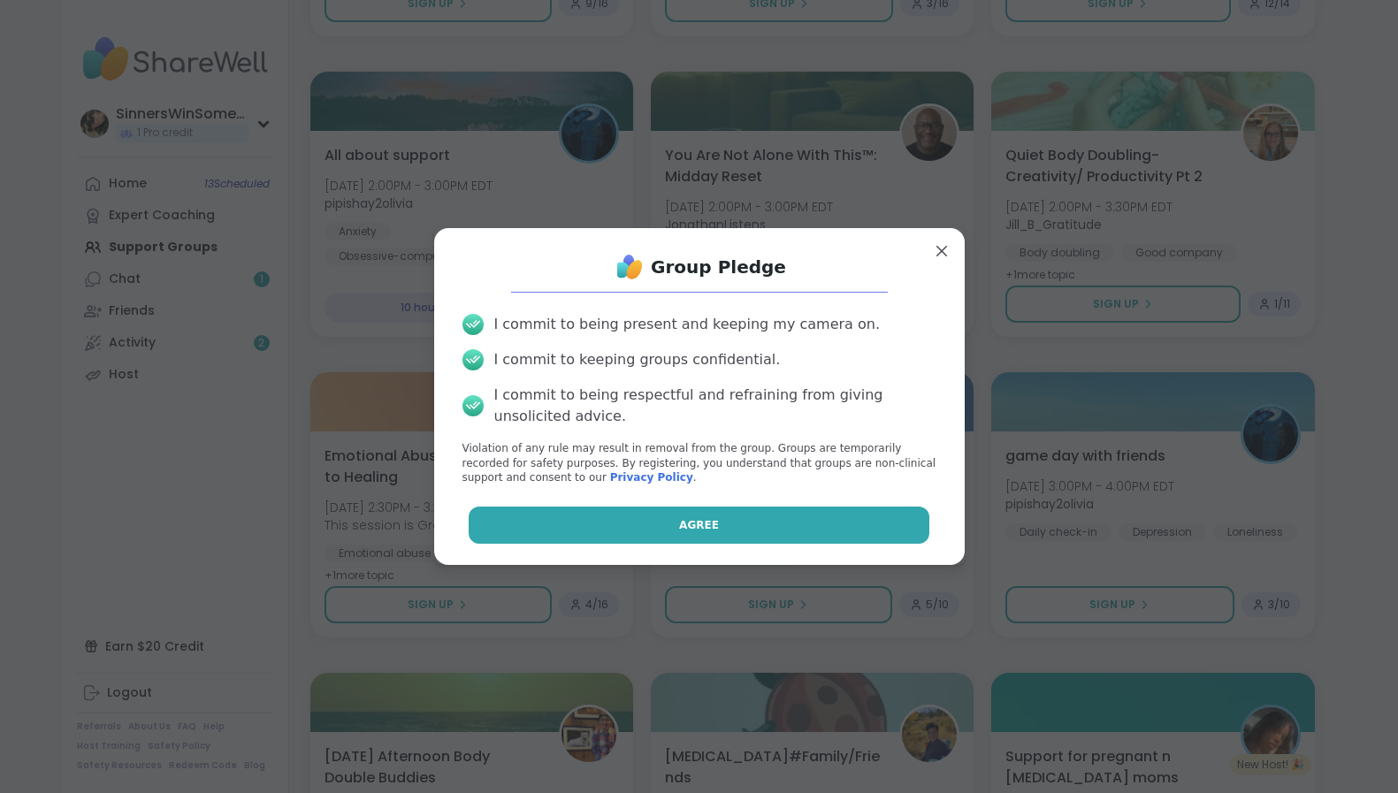
click at [811, 520] on button "Agree" at bounding box center [699, 525] width 461 height 37
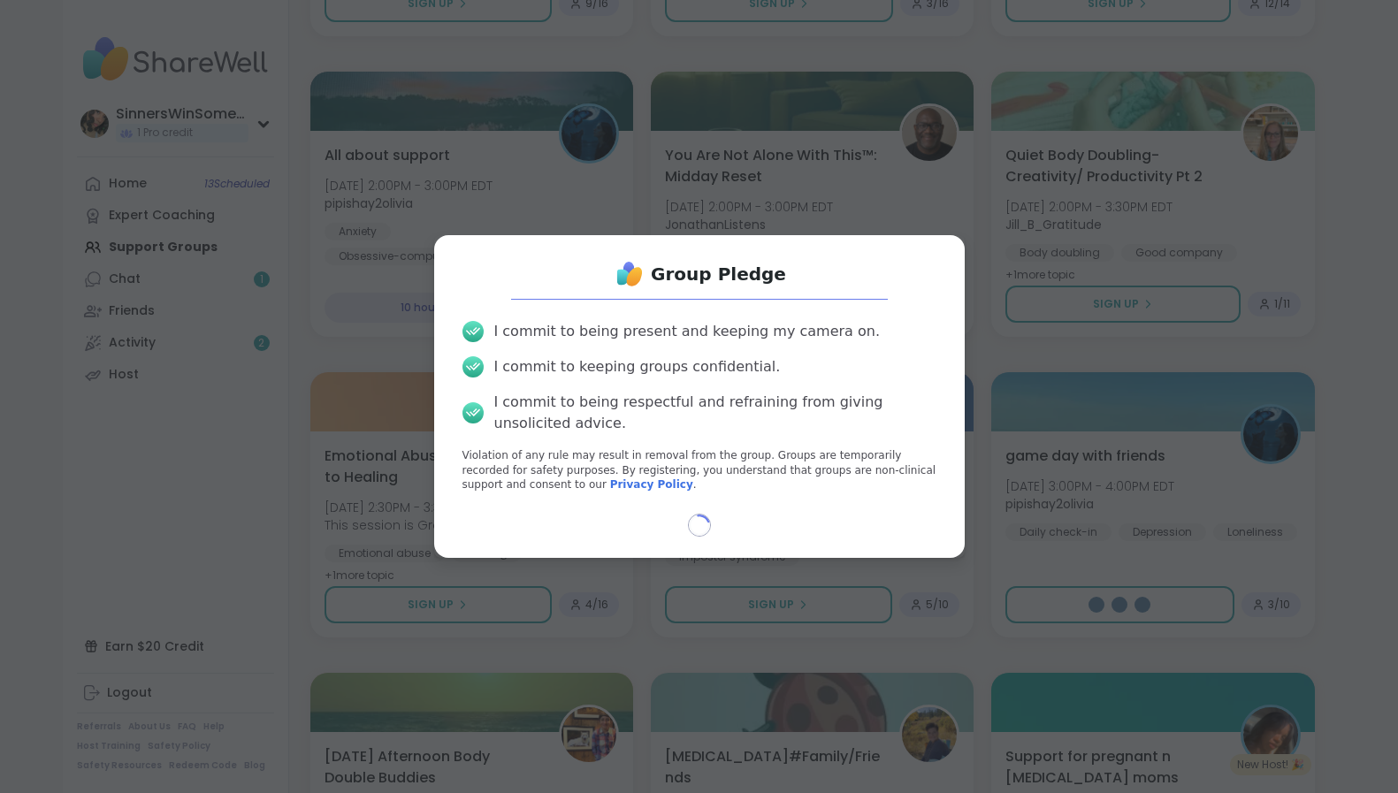
select select "**"
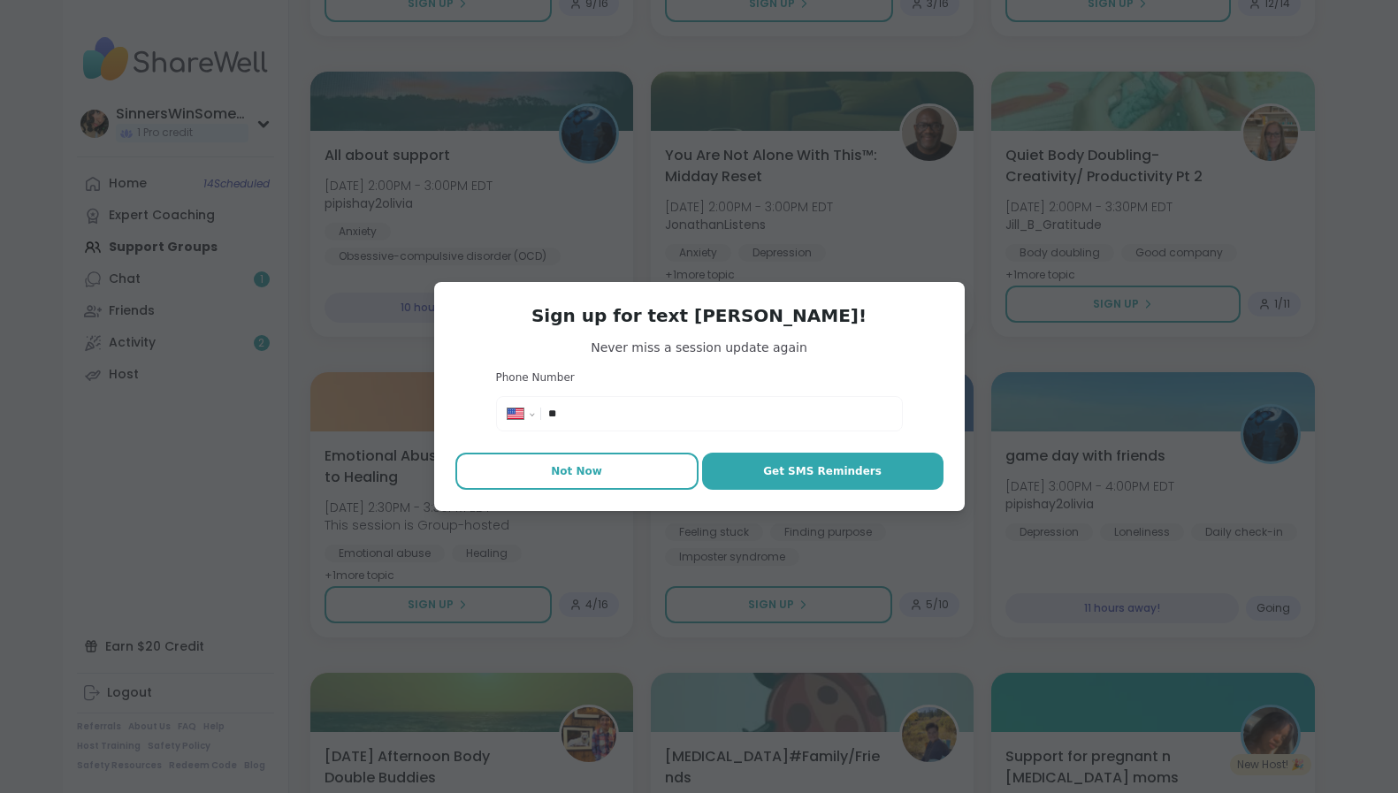
click at [603, 462] on button "Not Now" at bounding box center [576, 471] width 243 height 37
type textarea "*"
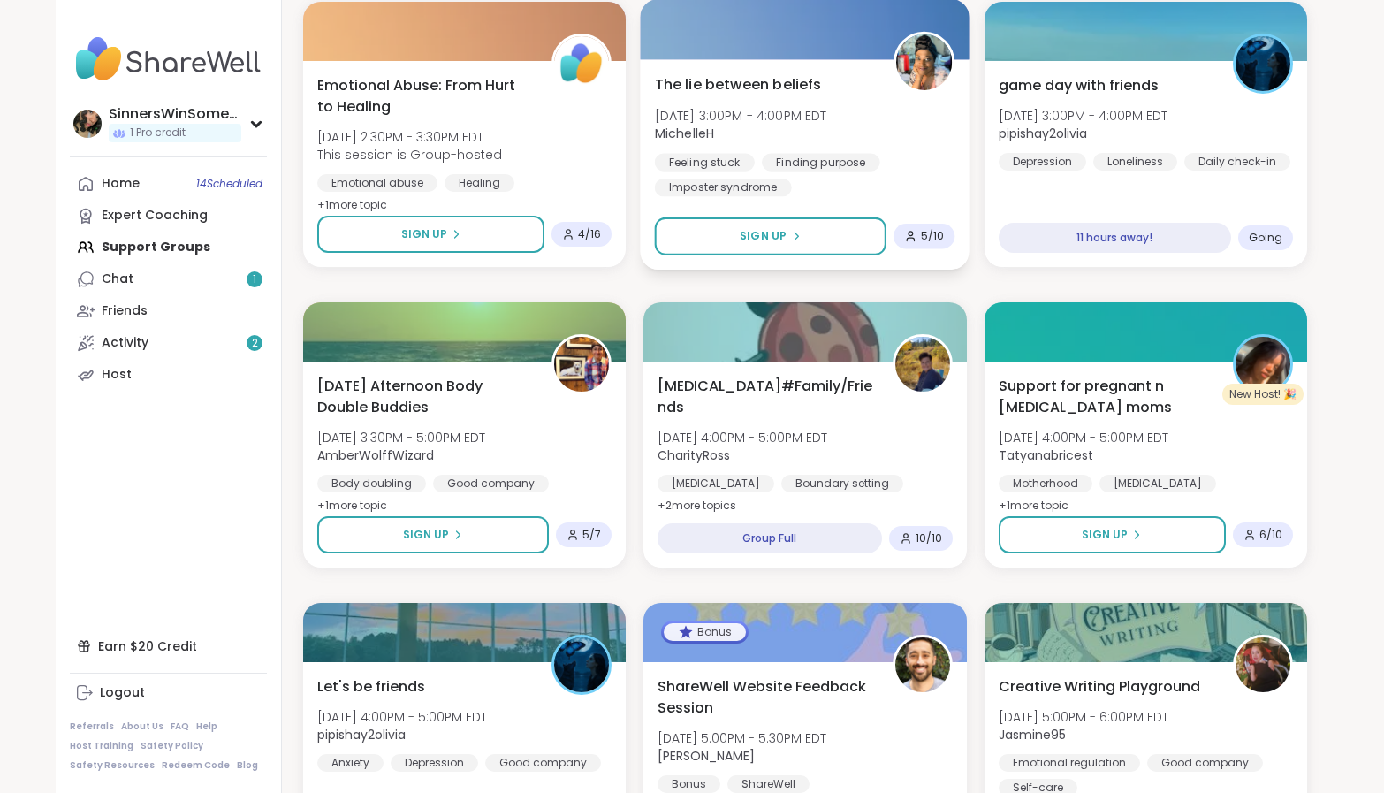
scroll to position [3170, 0]
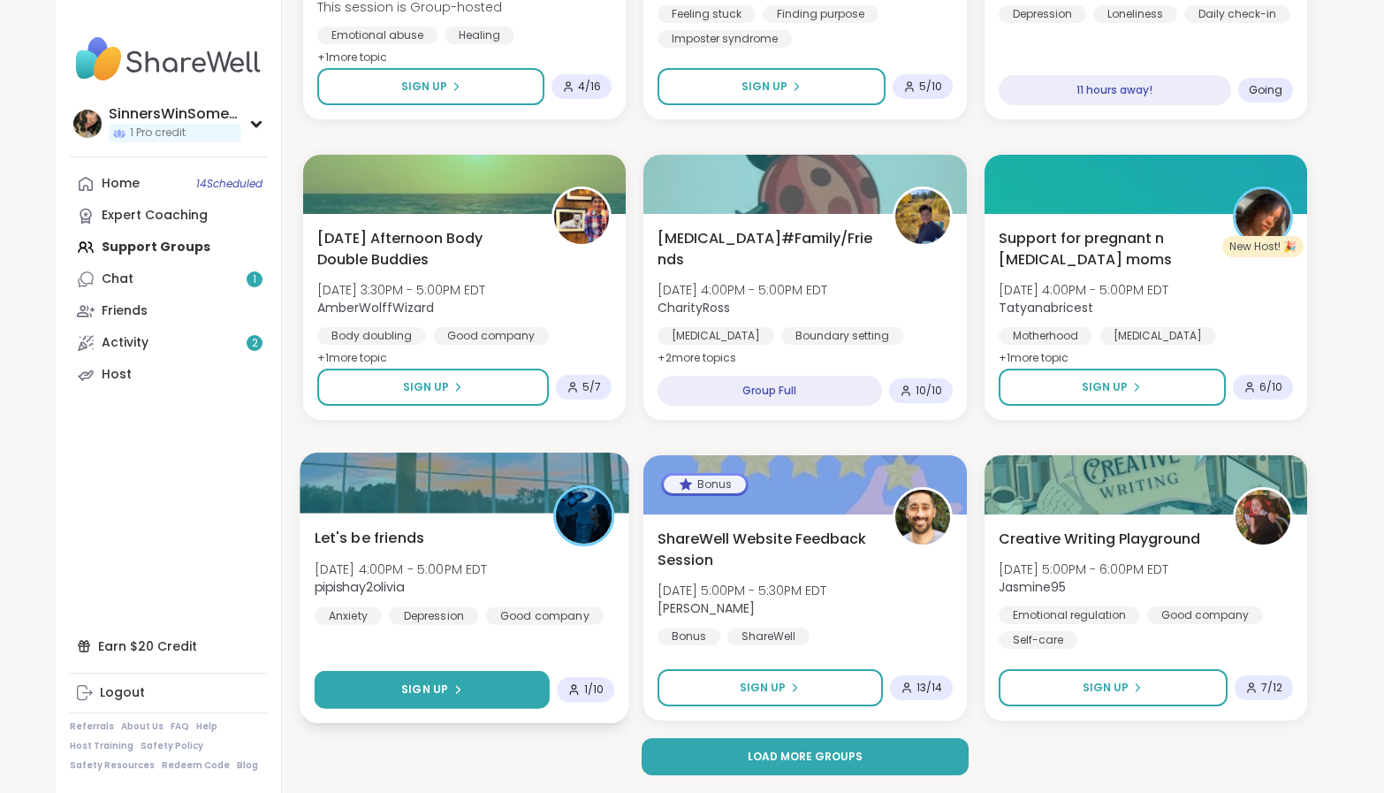
click at [497, 688] on button "Sign Up" at bounding box center [433, 690] width 236 height 38
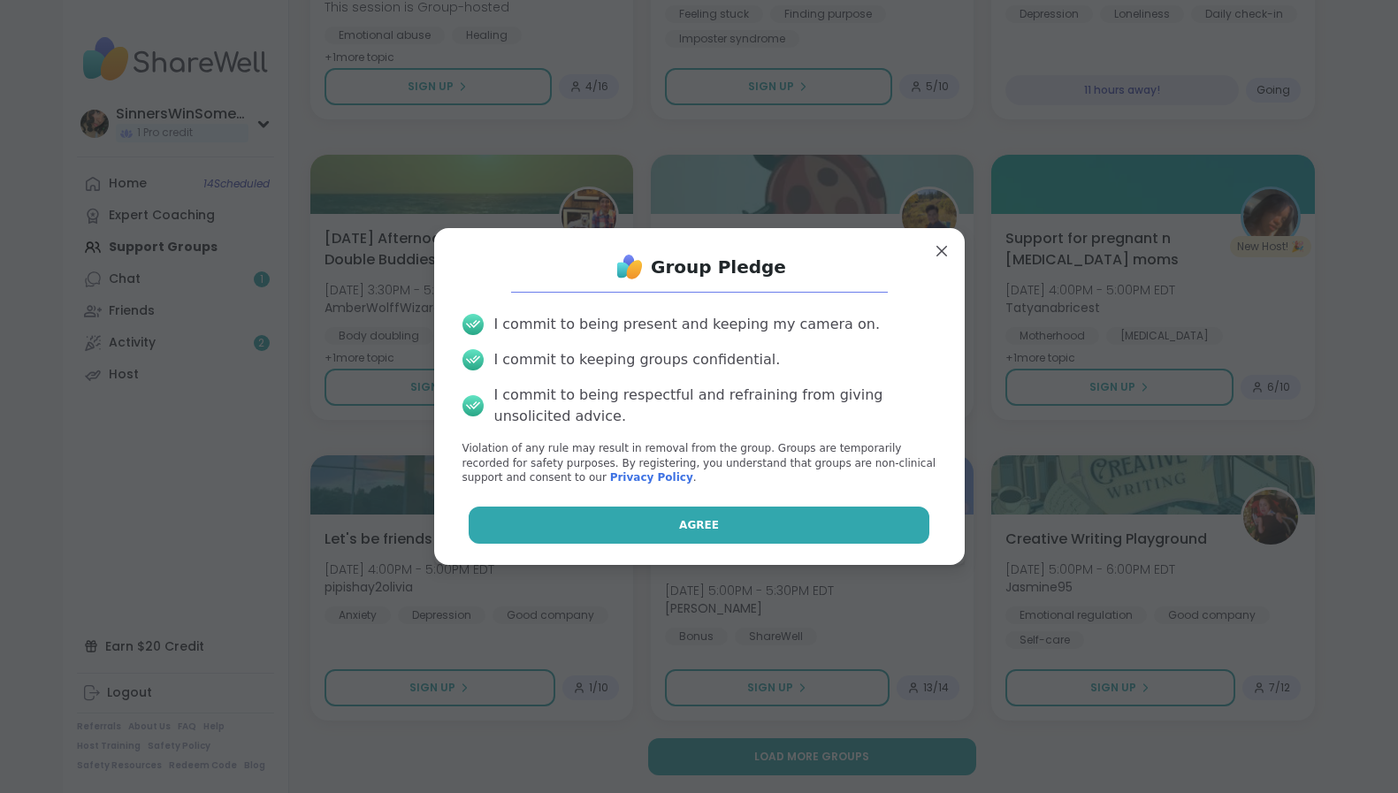
click at [691, 529] on span "Agree" at bounding box center [699, 525] width 40 height 16
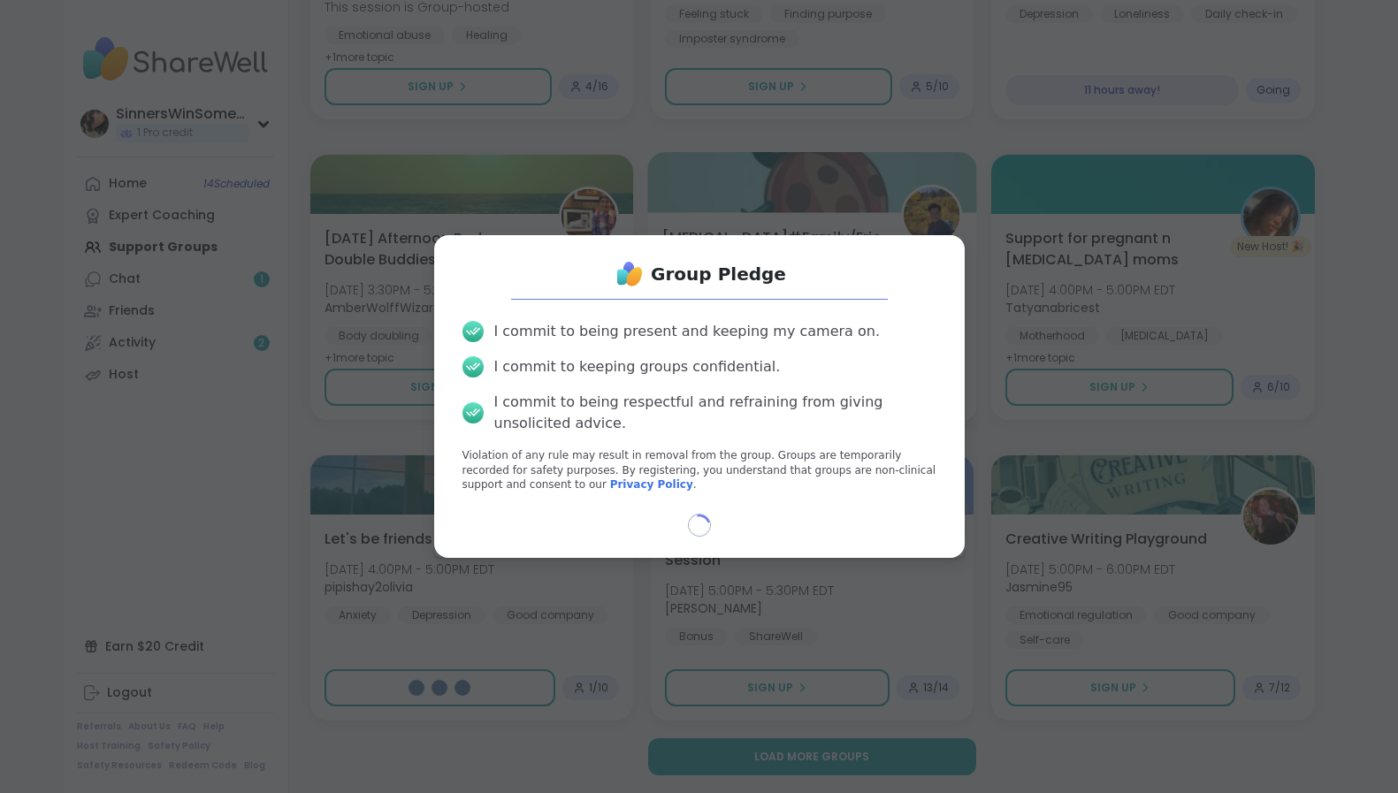
select select "**"
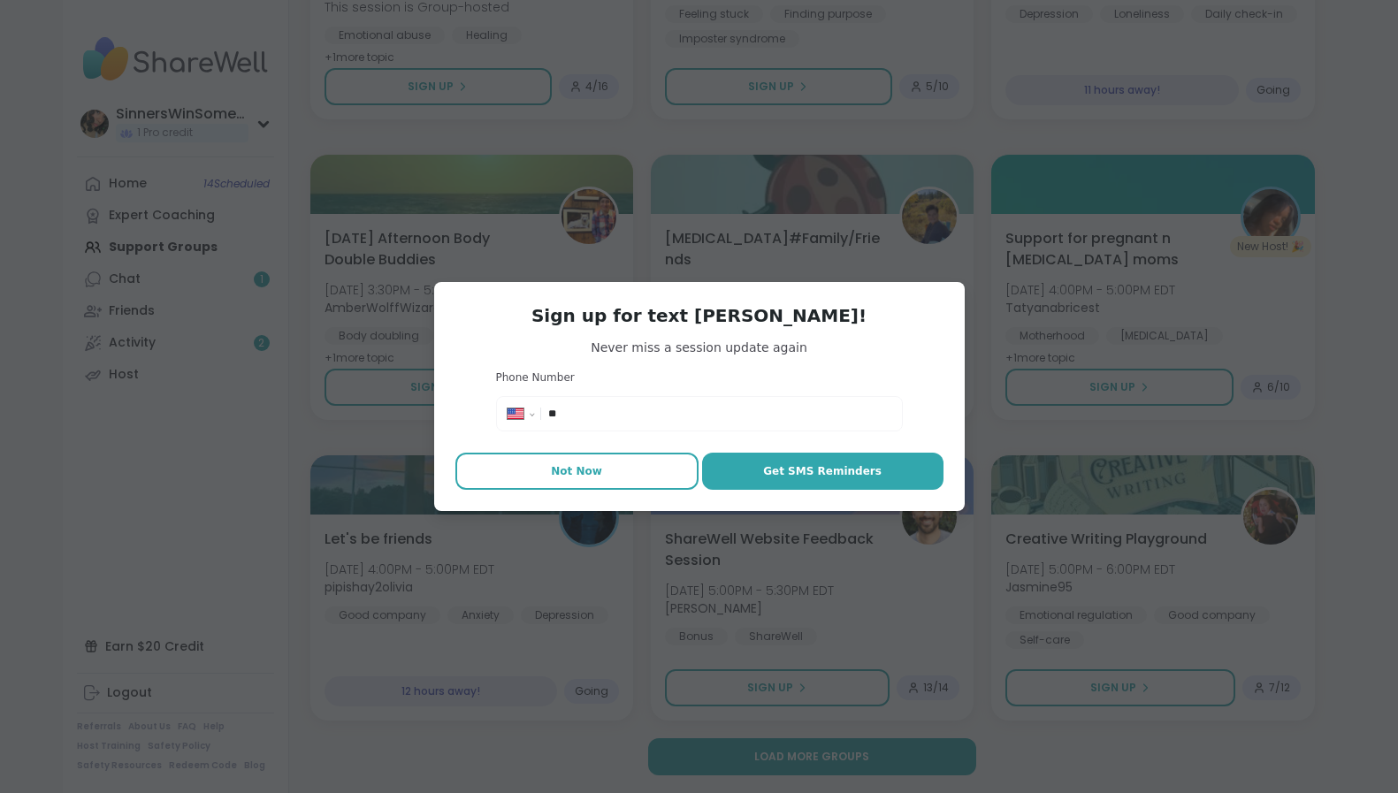
click at [607, 479] on button "Not Now" at bounding box center [576, 471] width 243 height 37
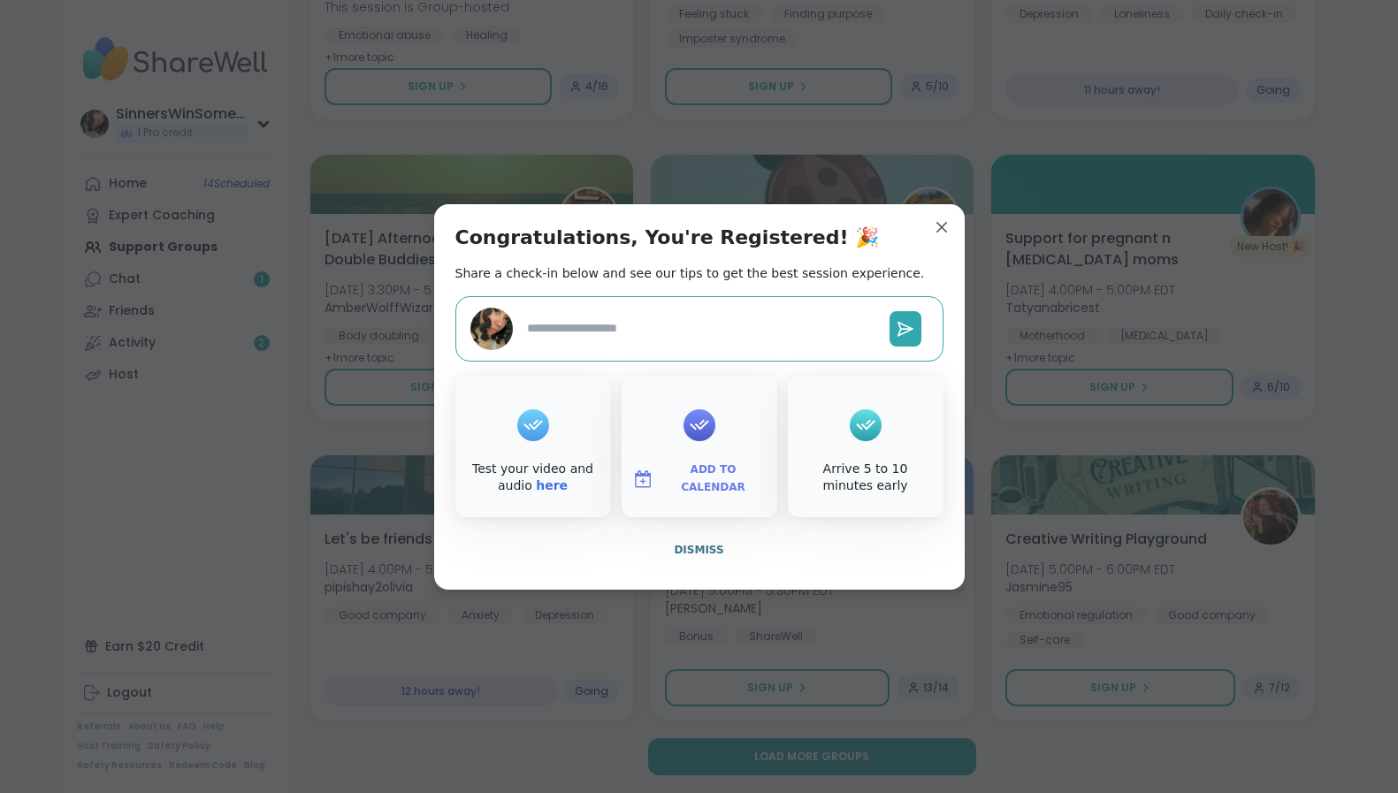
type textarea "*"
click at [686, 550] on span "Dismiss" at bounding box center [699, 550] width 50 height 12
